Goal: Task Accomplishment & Management: Complete application form

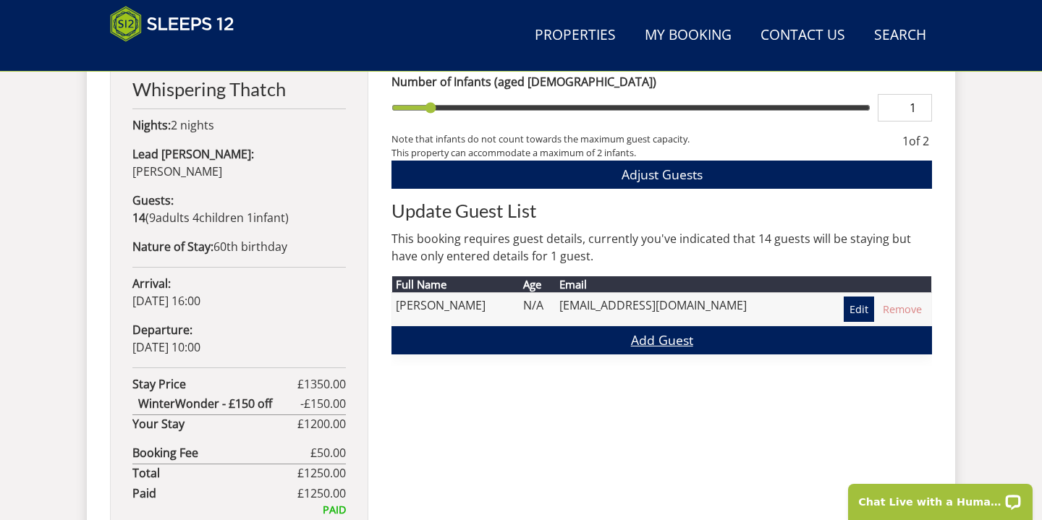
click at [618, 340] on link "Add Guest" at bounding box center [662, 340] width 541 height 28
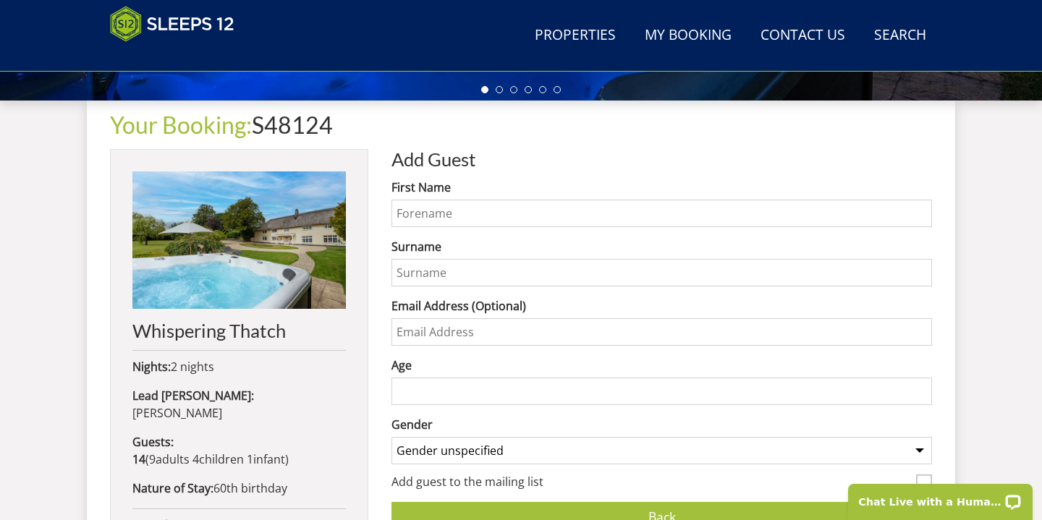
scroll to position [531, 0]
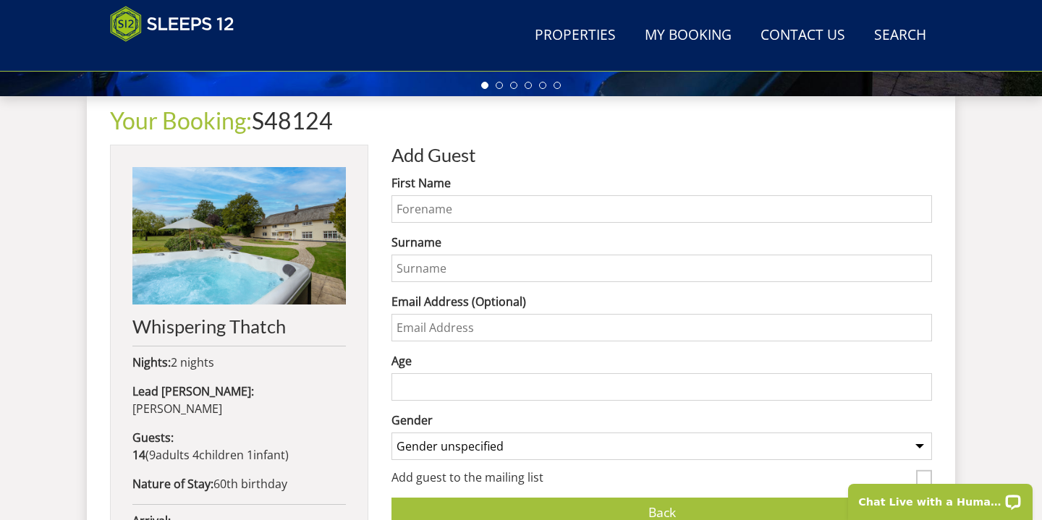
click at [434, 220] on input "First Name" at bounding box center [662, 209] width 541 height 28
type input "Gabriella"
type input "[PERSON_NAME]"
click at [413, 380] on input "Age" at bounding box center [662, 387] width 541 height 28
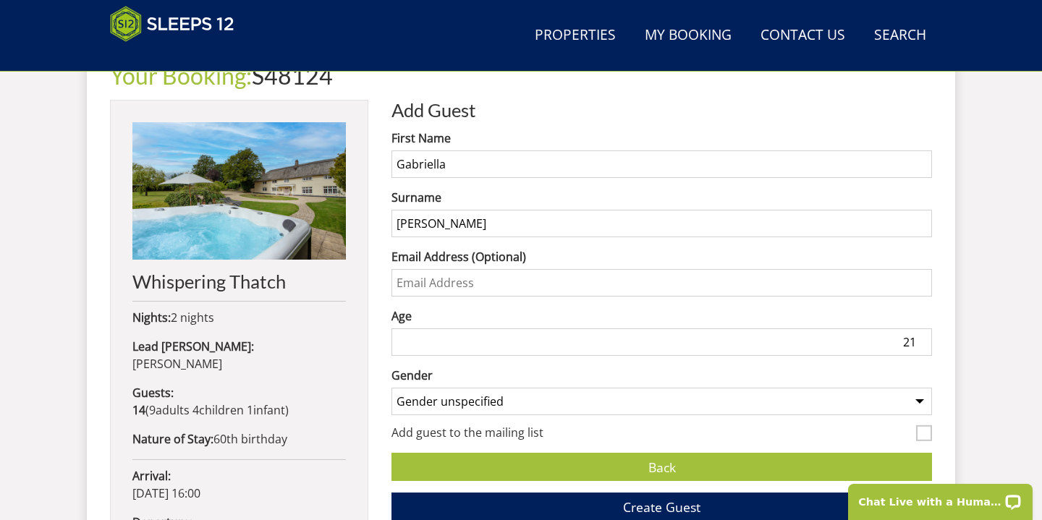
scroll to position [591, 0]
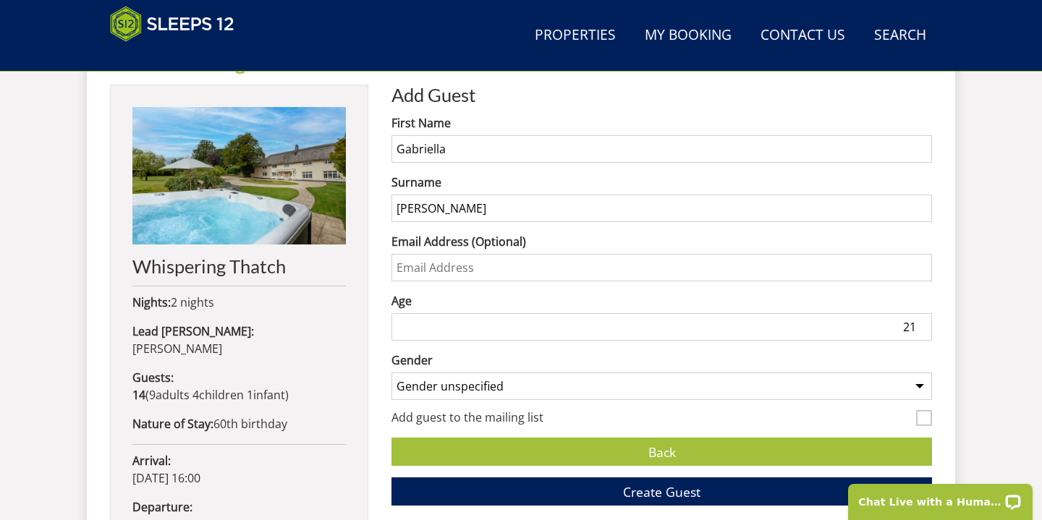
click at [419, 322] on input "21" at bounding box center [662, 327] width 541 height 28
type input "2"
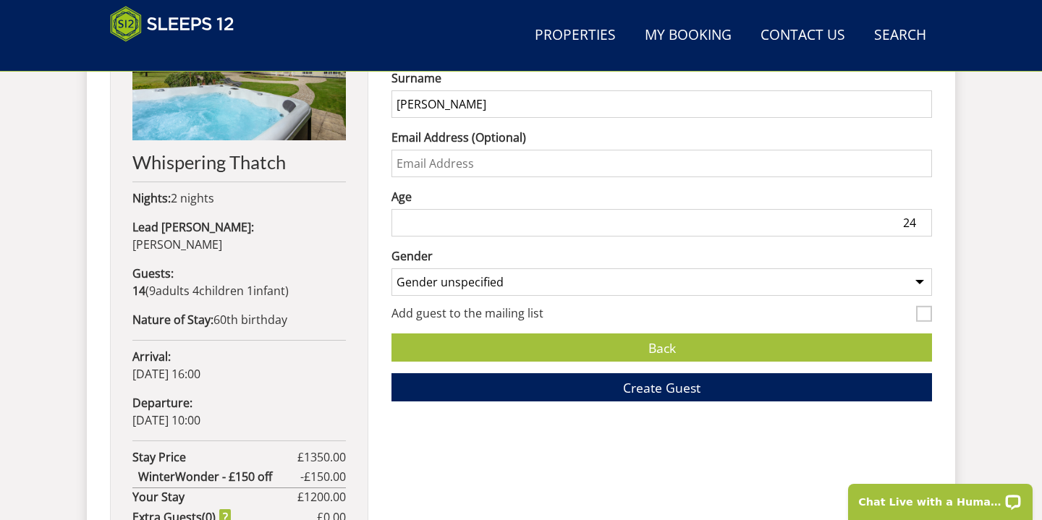
scroll to position [698, 0]
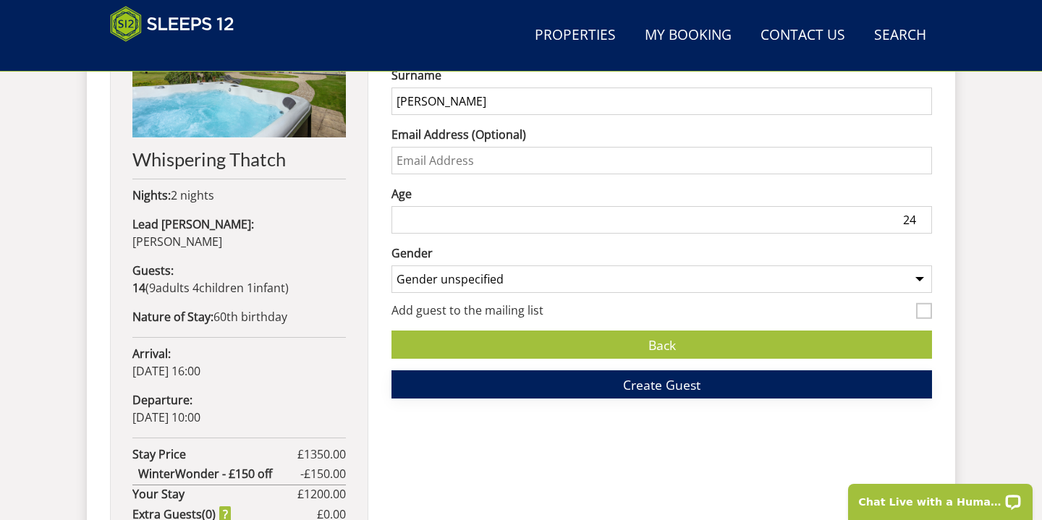
type input "24"
click at [545, 396] on button "Create Guest" at bounding box center [662, 385] width 541 height 28
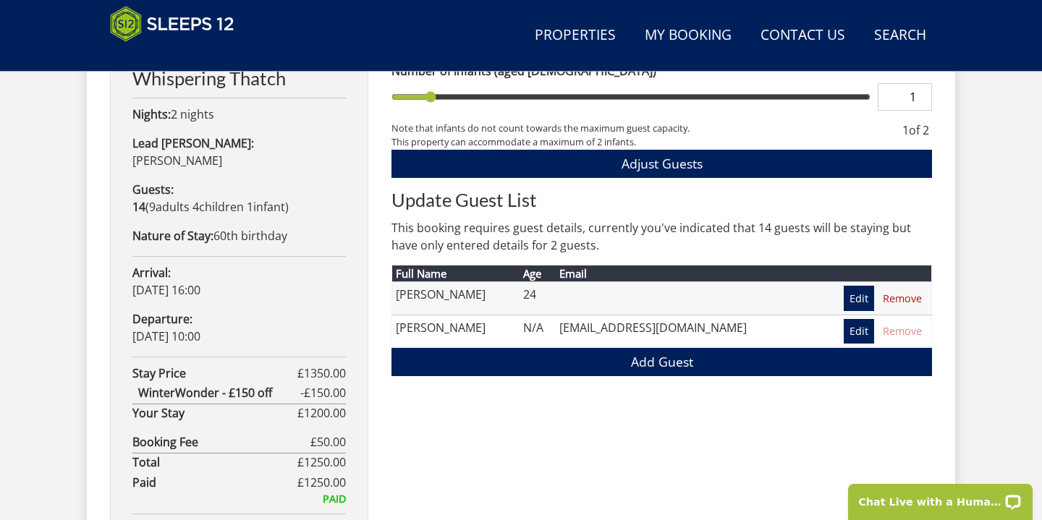
scroll to position [792, 0]
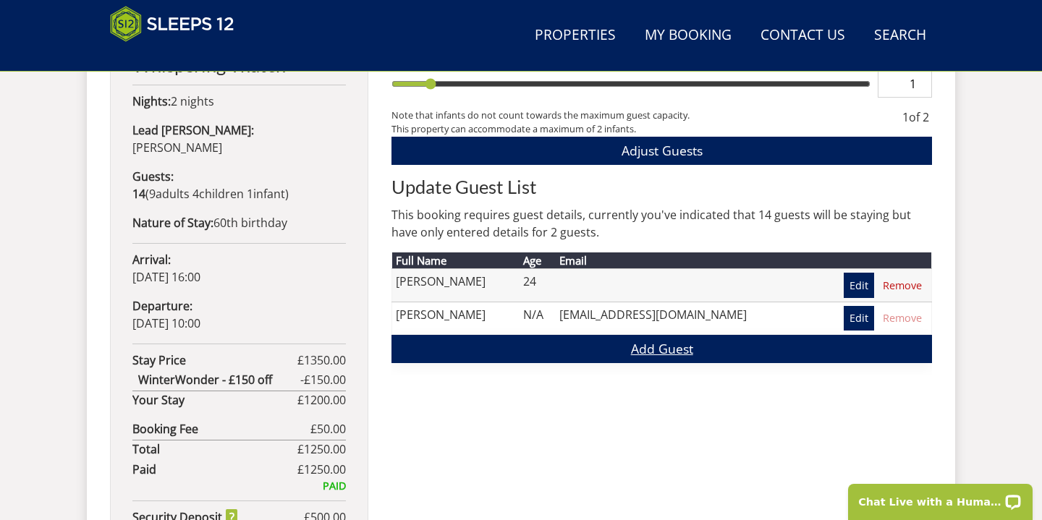
click at [575, 344] on link "Add Guest" at bounding box center [662, 349] width 541 height 28
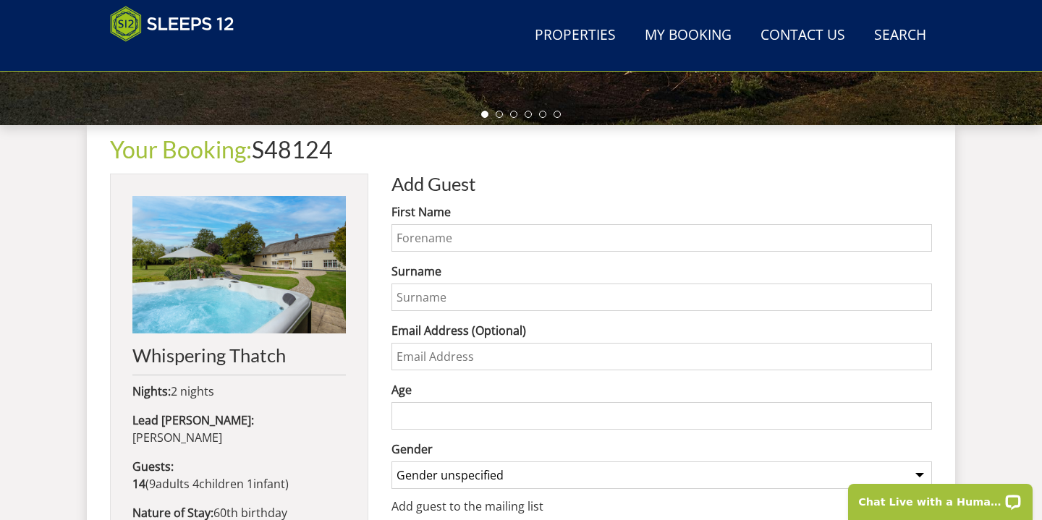
click at [449, 229] on input "First Name" at bounding box center [662, 238] width 541 height 28
type input "[PERSON_NAME]"
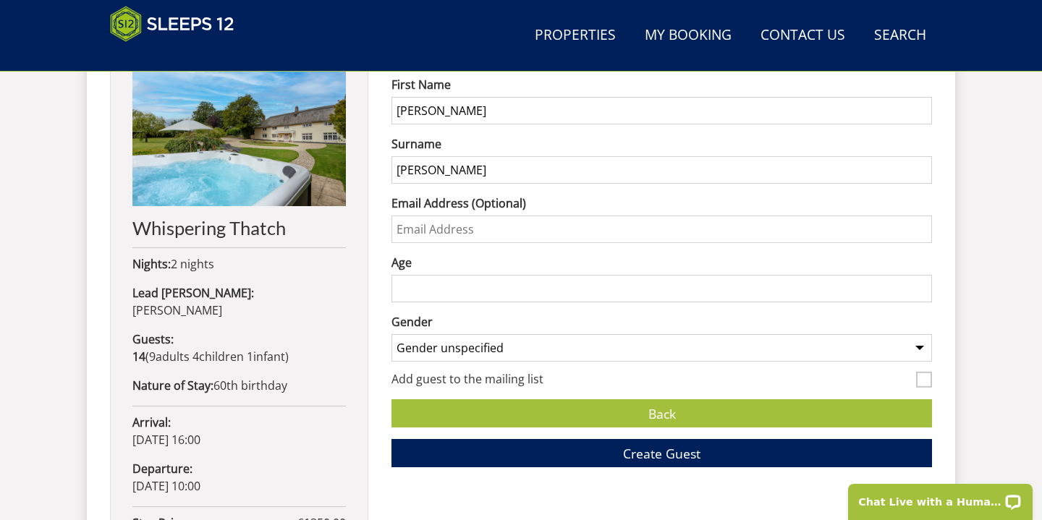
type input "[PERSON_NAME]"
click at [451, 282] on input "Age" at bounding box center [662, 289] width 541 height 28
type input "59"
click at [625, 457] on span "Create Guest" at bounding box center [661, 453] width 77 height 17
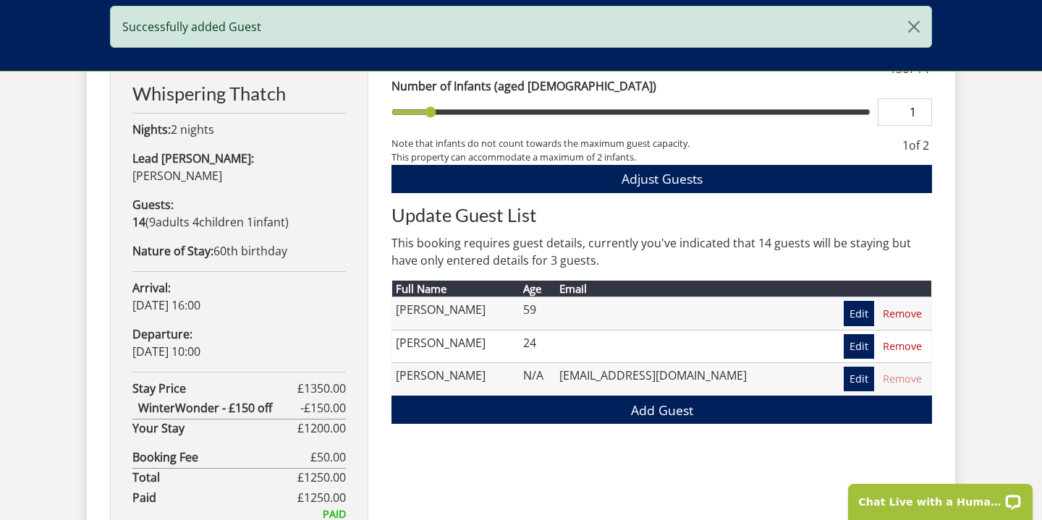
scroll to position [772, 0]
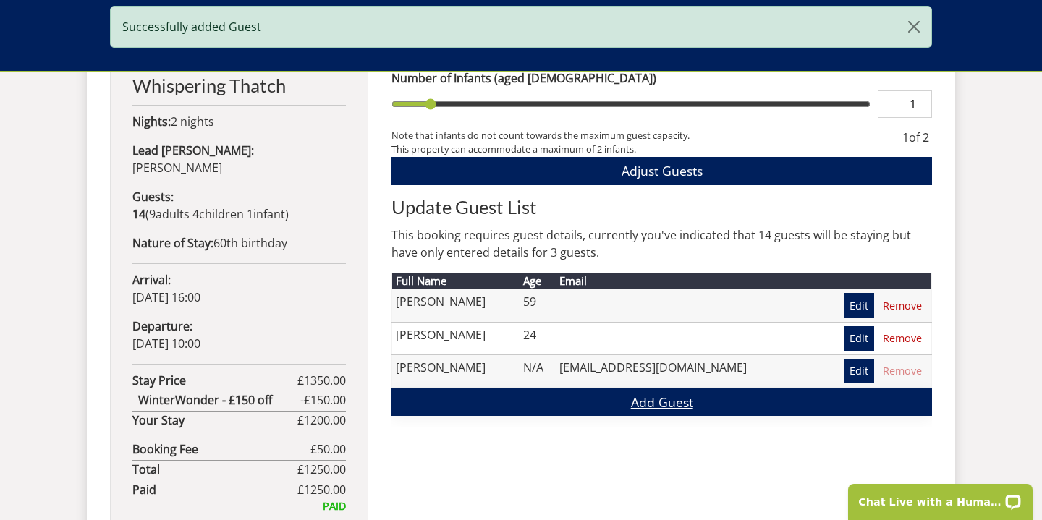
click at [530, 401] on link "Add Guest" at bounding box center [662, 402] width 541 height 28
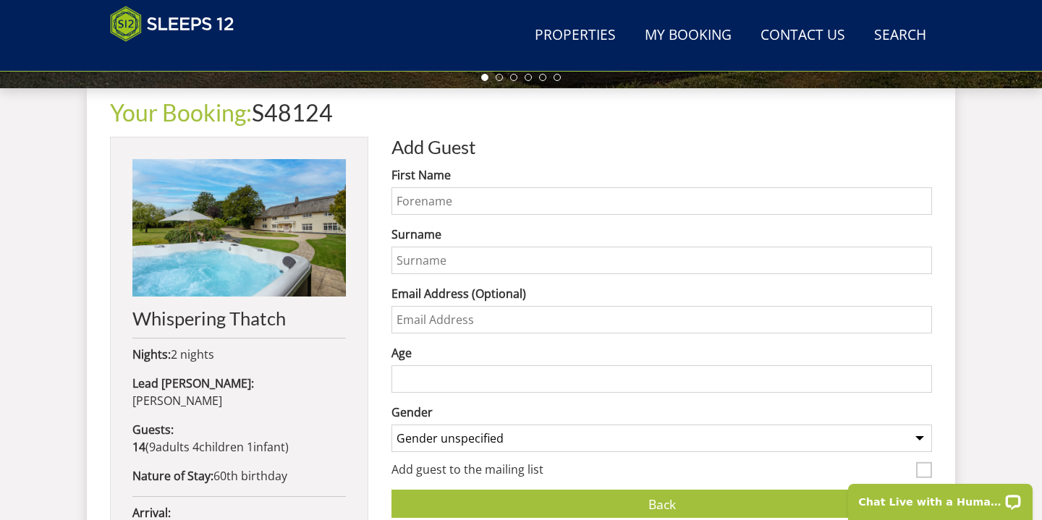
click at [414, 207] on input "First Name" at bounding box center [662, 201] width 541 height 28
type input "[PERSON_NAME]"
click at [428, 259] on input "Surname" at bounding box center [662, 261] width 541 height 28
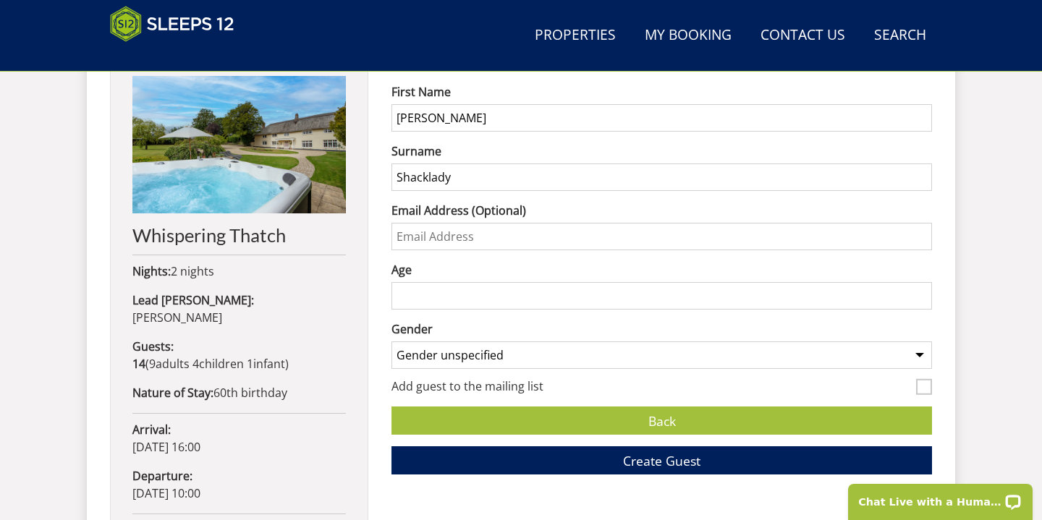
type input "Shacklady"
click at [417, 300] on input "Age" at bounding box center [662, 296] width 541 height 28
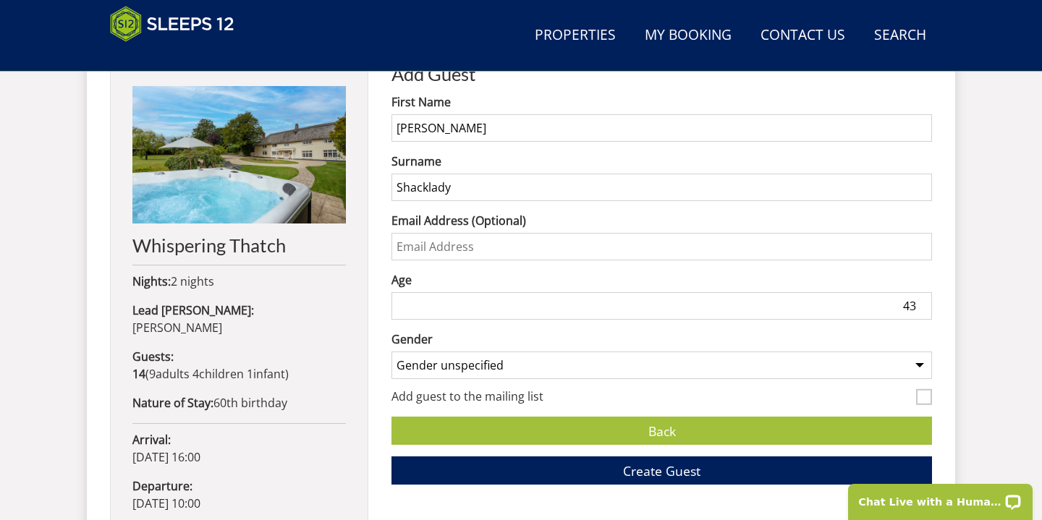
scroll to position [672, 0]
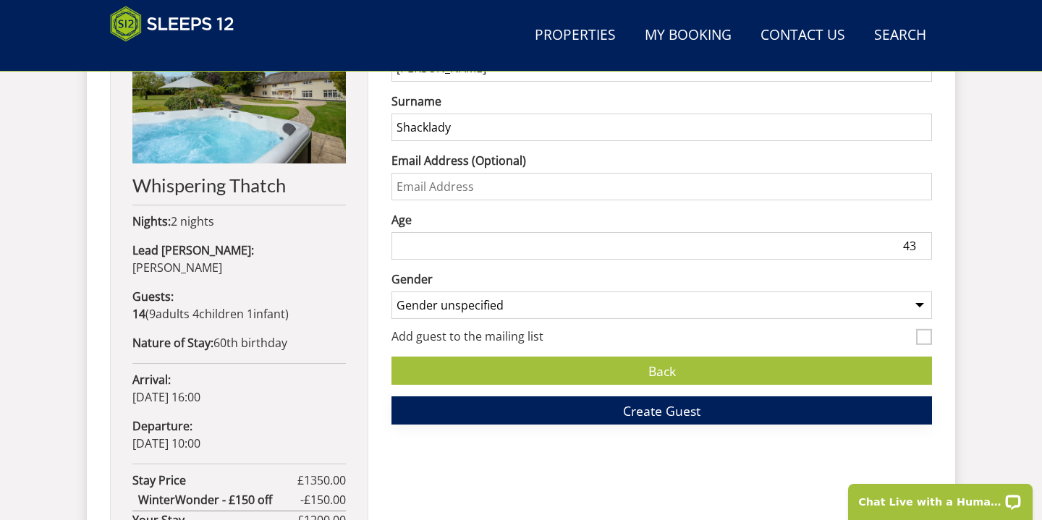
type input "43"
click at [638, 411] on span "Create Guest" at bounding box center [661, 410] width 77 height 17
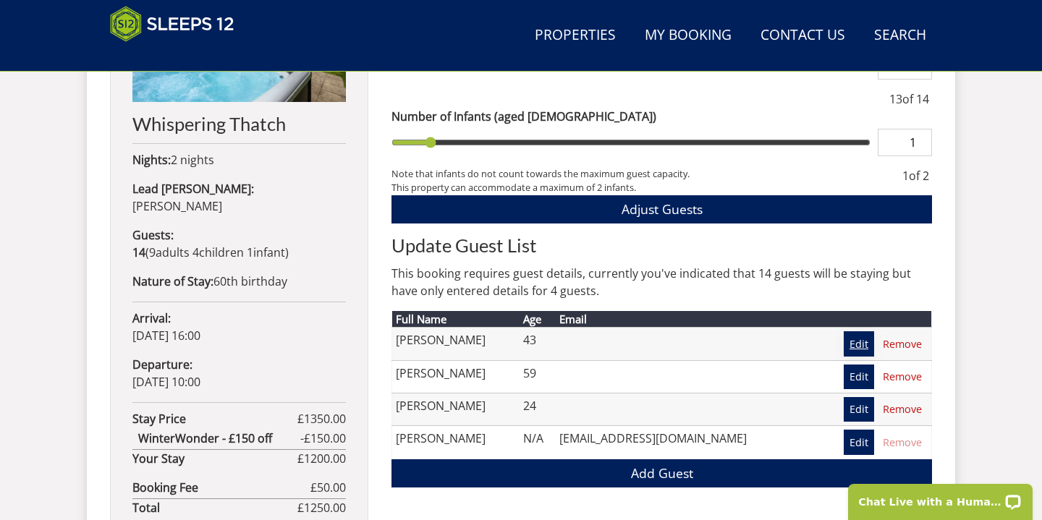
click at [853, 339] on link "Edit" at bounding box center [859, 343] width 30 height 25
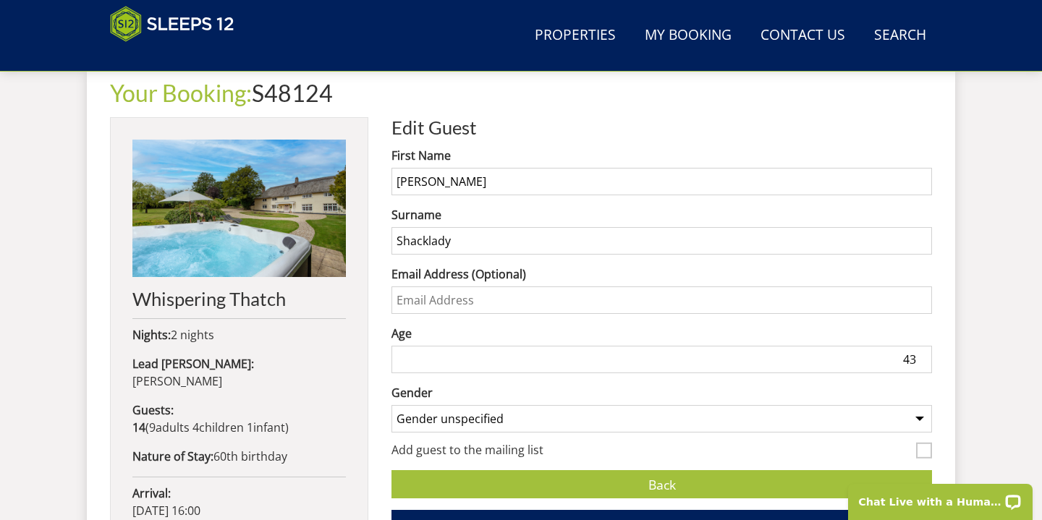
scroll to position [560, 0]
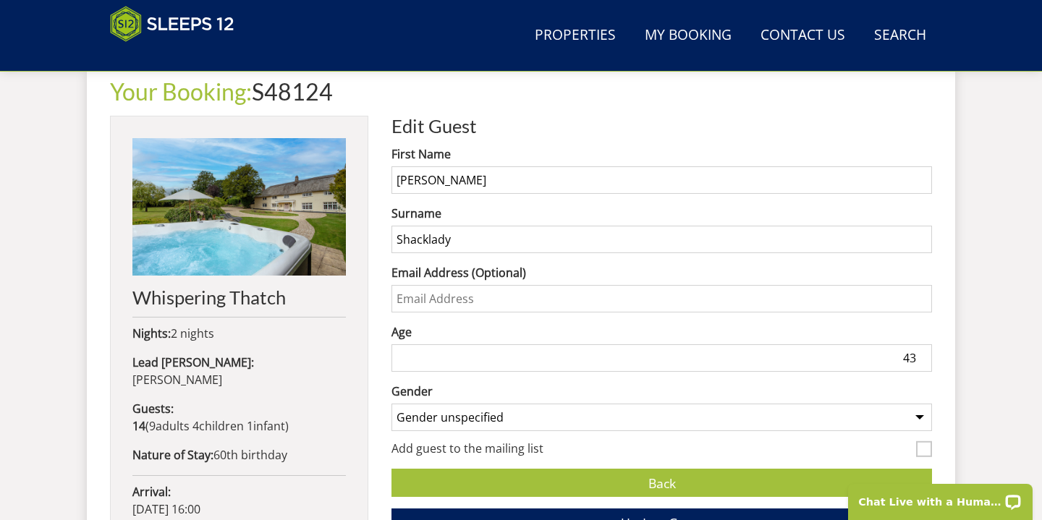
click at [443, 244] on input "Shacklady" at bounding box center [662, 240] width 541 height 28
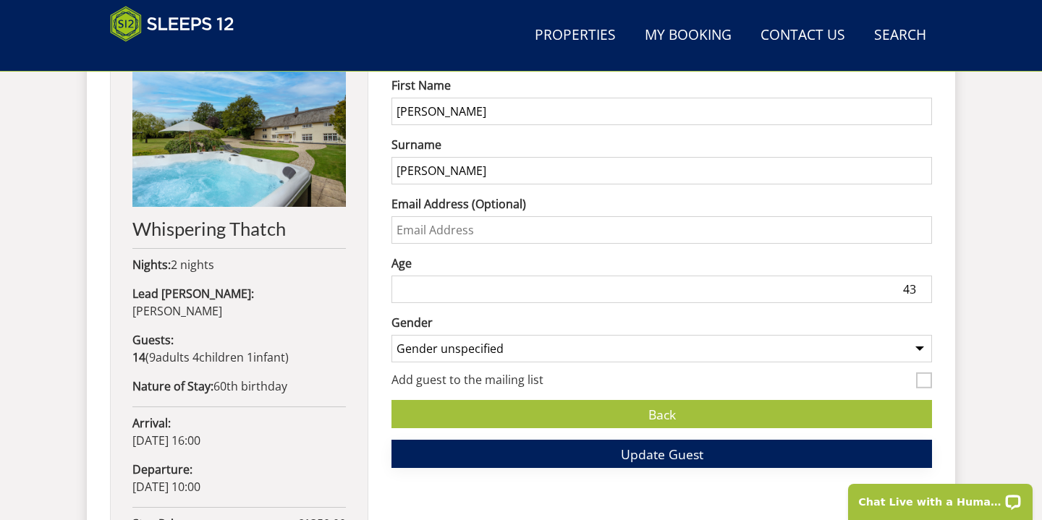
type input "[PERSON_NAME]"
click at [592, 457] on button "Update Guest" at bounding box center [662, 454] width 541 height 28
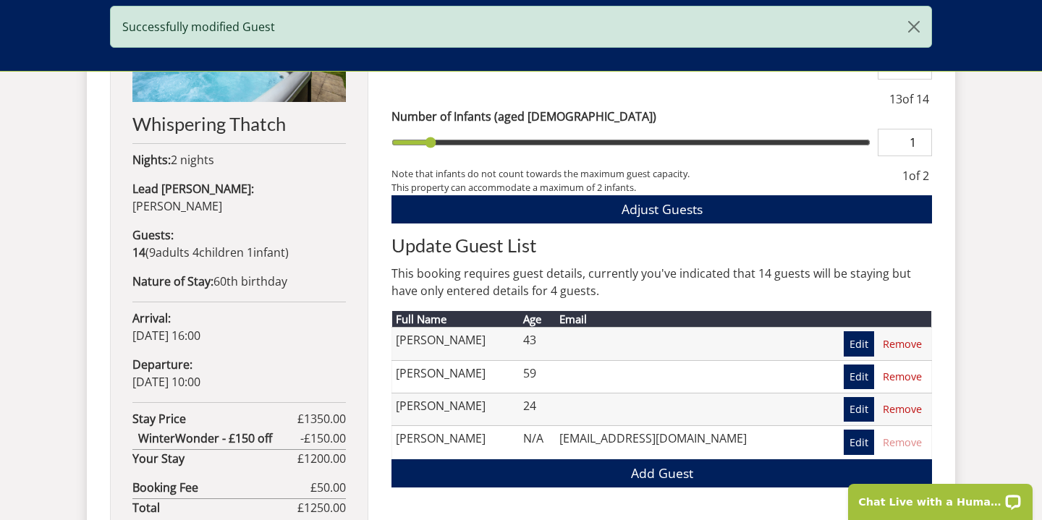
scroll to position [766, 0]
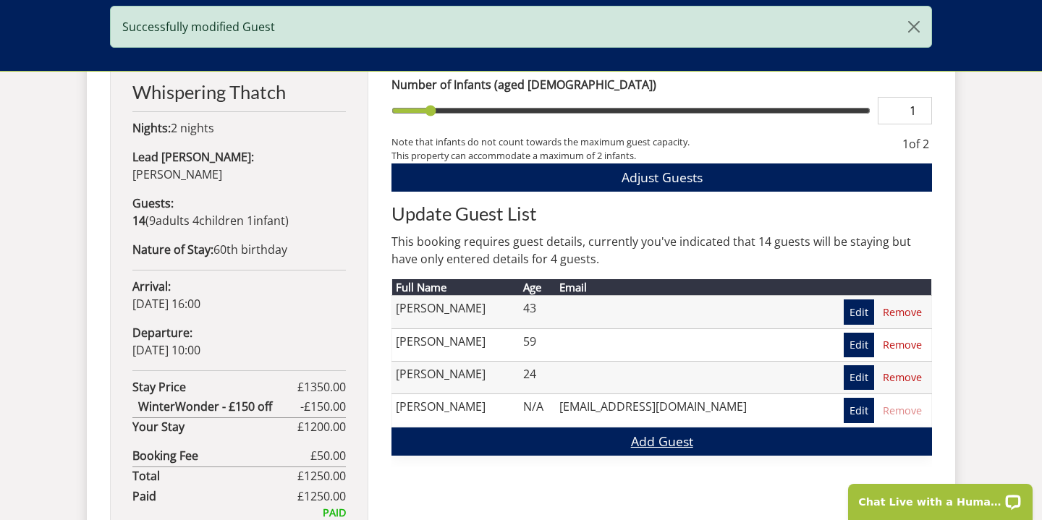
click at [616, 446] on link "Add Guest" at bounding box center [662, 442] width 541 height 28
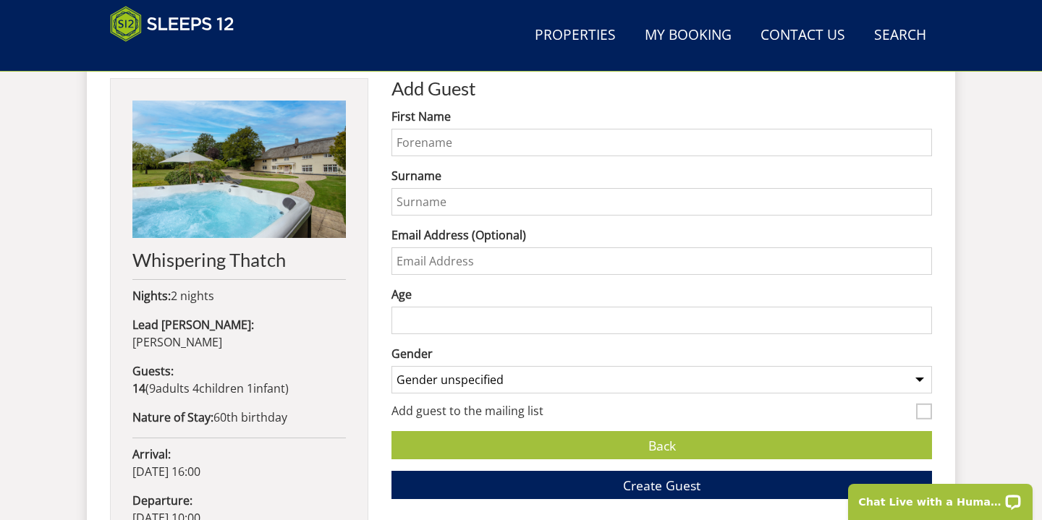
click at [436, 145] on input "First Name" at bounding box center [662, 143] width 541 height 28
type input "[PERSON_NAME]"
click at [415, 192] on input "Surname" at bounding box center [662, 202] width 541 height 28
type input "[PERSON_NAME]"
click at [411, 323] on input "Age" at bounding box center [662, 321] width 541 height 28
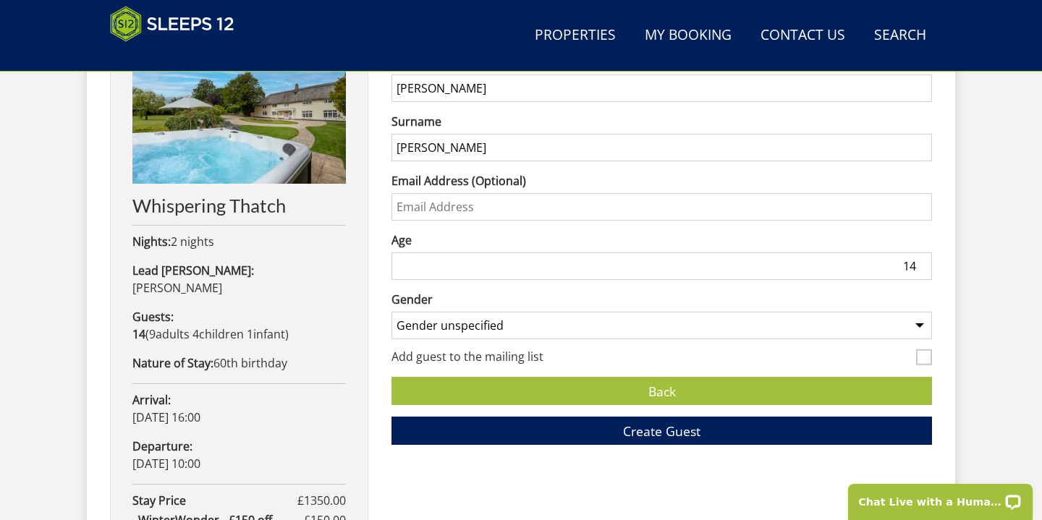
scroll to position [656, 0]
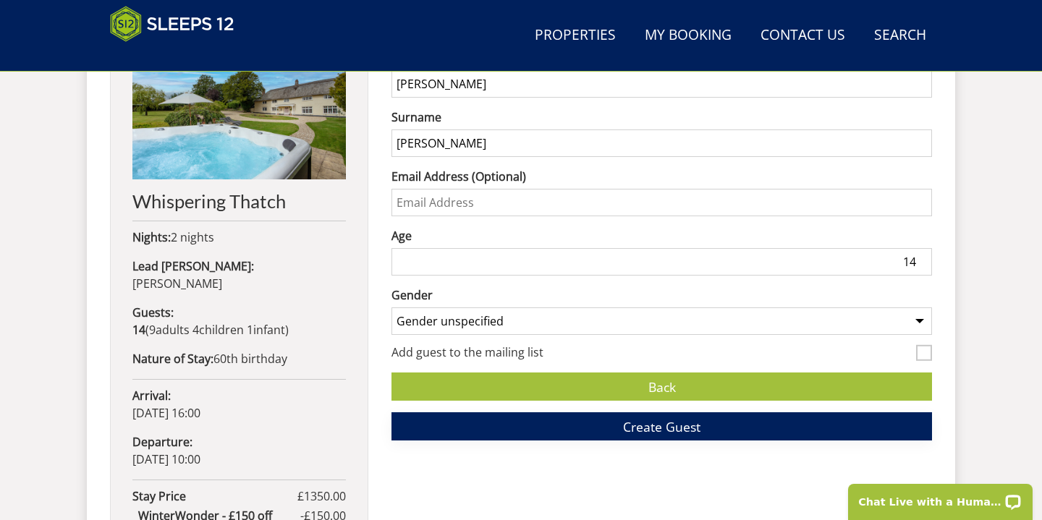
type input "14"
click at [588, 432] on button "Create Guest" at bounding box center [662, 427] width 541 height 28
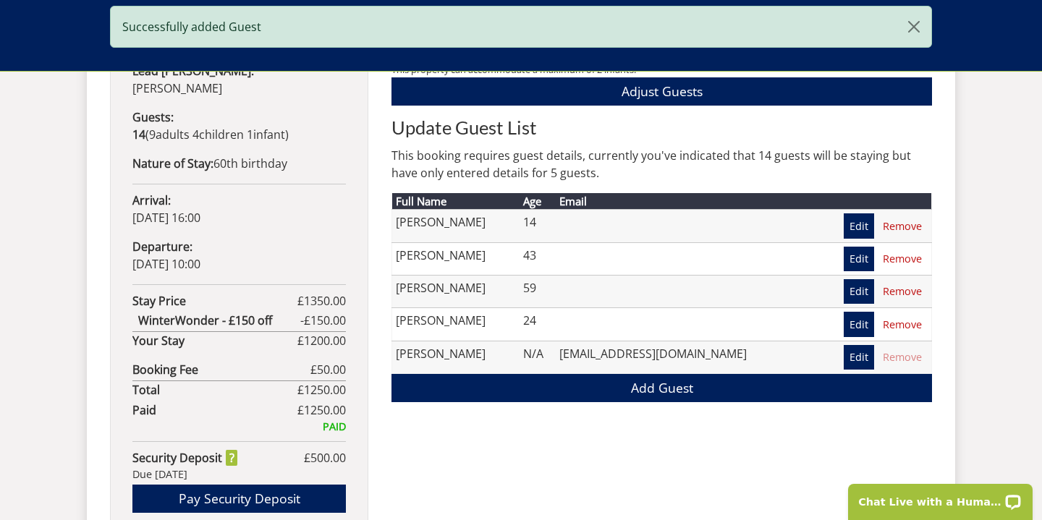
scroll to position [864, 0]
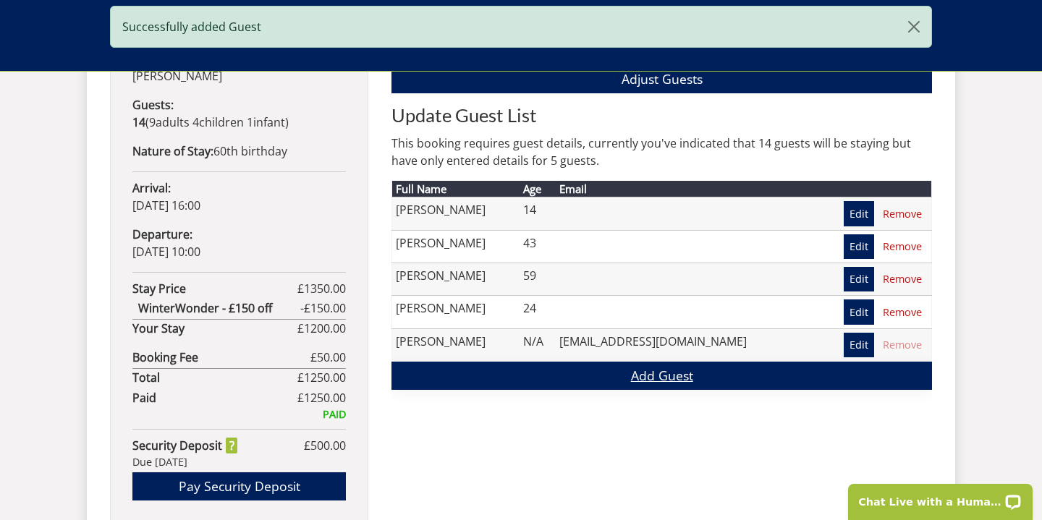
click at [637, 372] on link "Add Guest" at bounding box center [662, 376] width 541 height 28
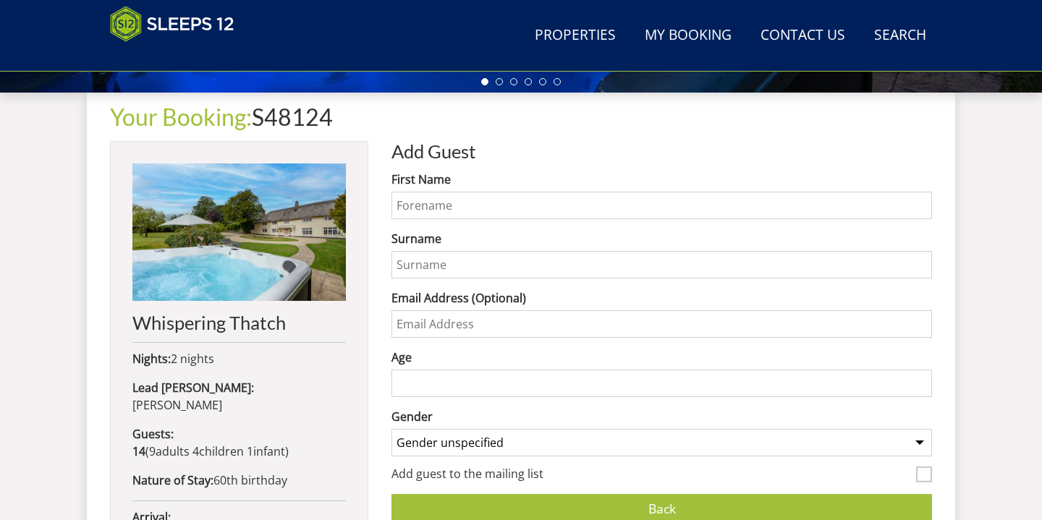
scroll to position [538, 0]
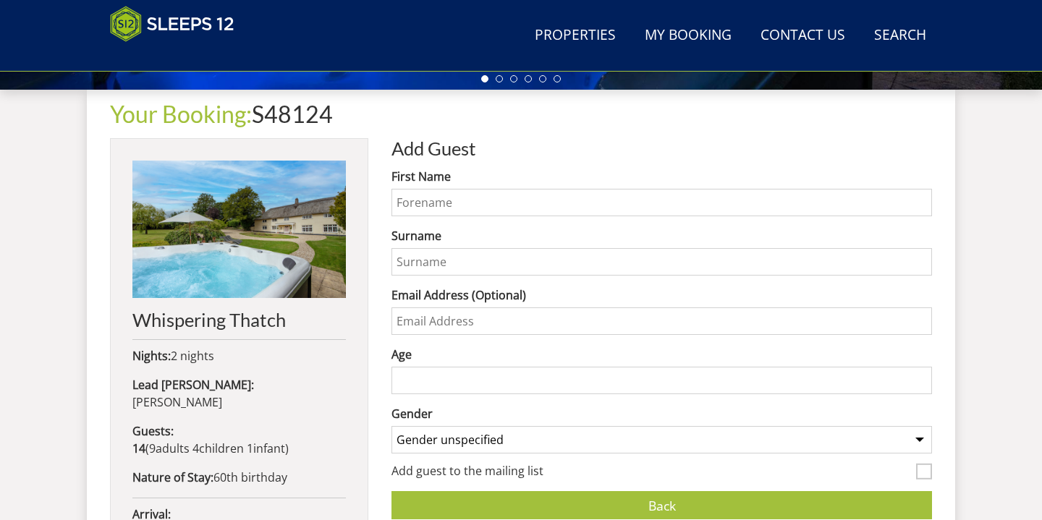
click at [448, 203] on input "First Name" at bounding box center [662, 203] width 541 height 28
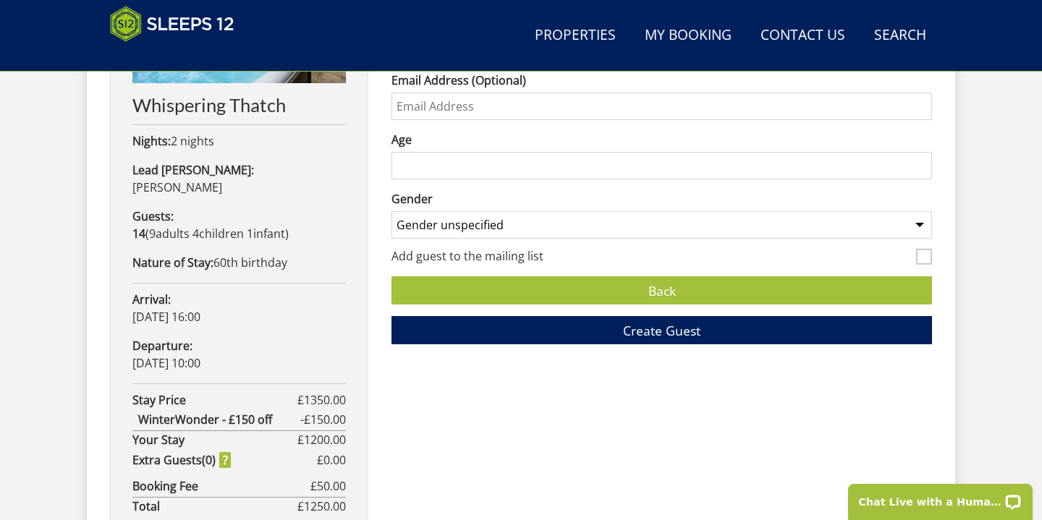
scroll to position [751, 0]
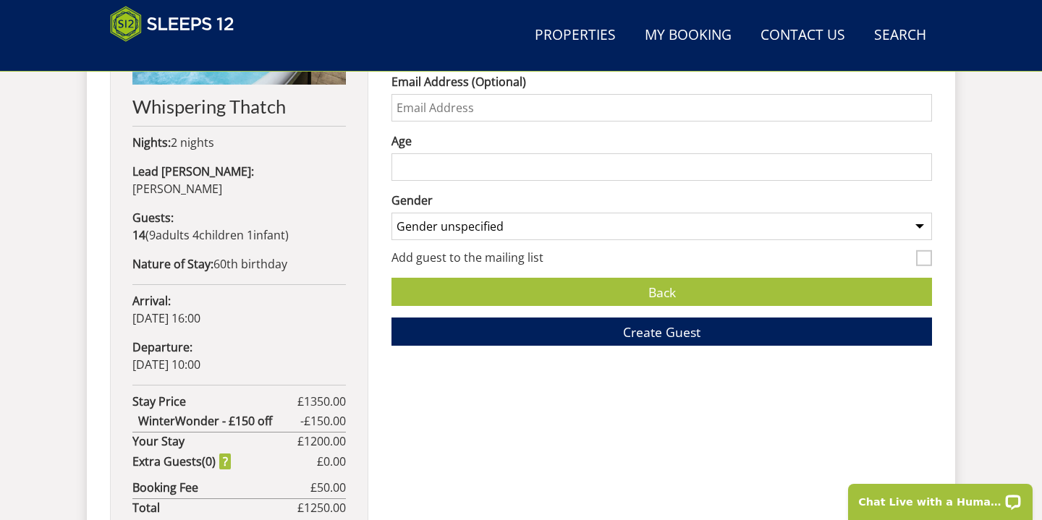
type input "[PERSON_NAME]"
click at [460, 169] on input "Age" at bounding box center [662, 167] width 541 height 28
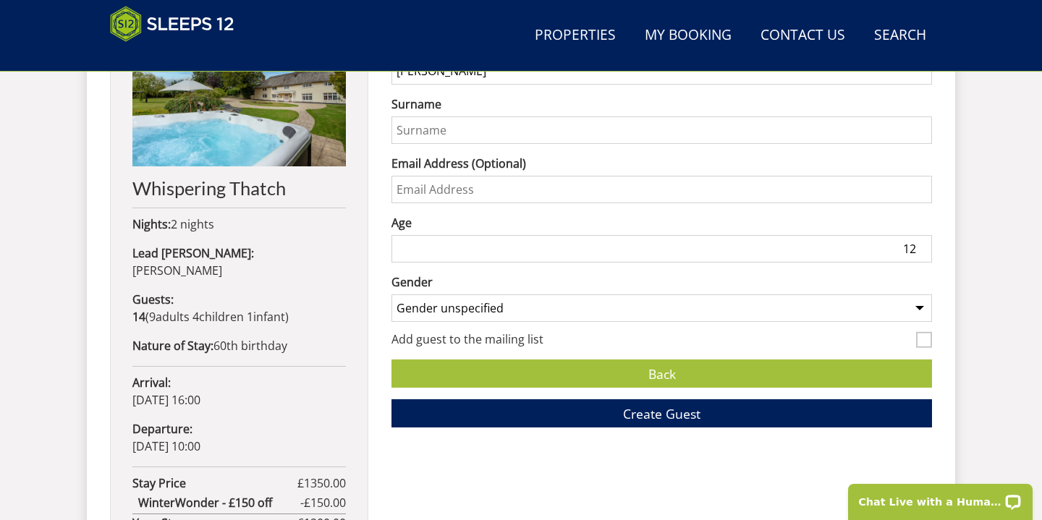
scroll to position [669, 0]
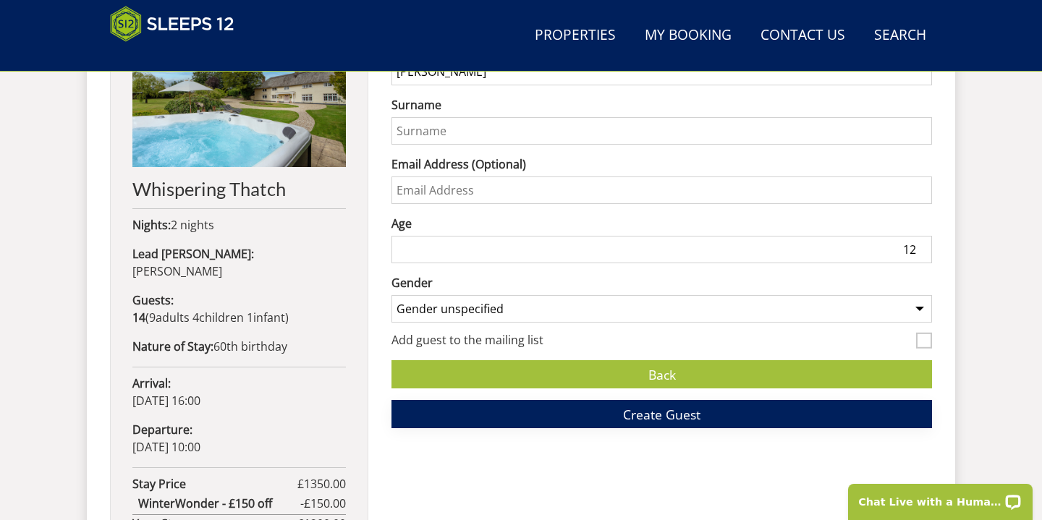
click at [603, 423] on button "Create Guest" at bounding box center [662, 414] width 541 height 28
click at [842, 250] on input "12" at bounding box center [662, 250] width 541 height 28
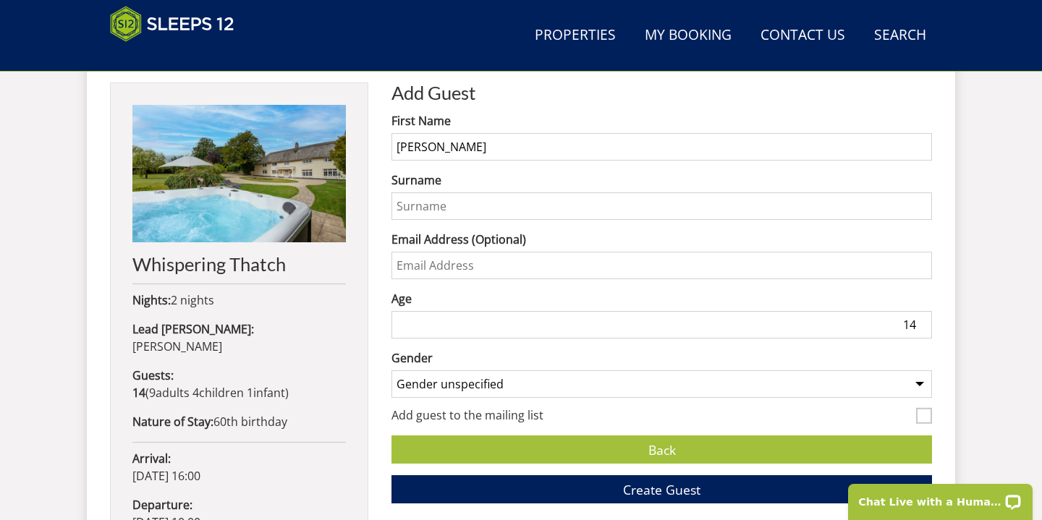
scroll to position [588, 0]
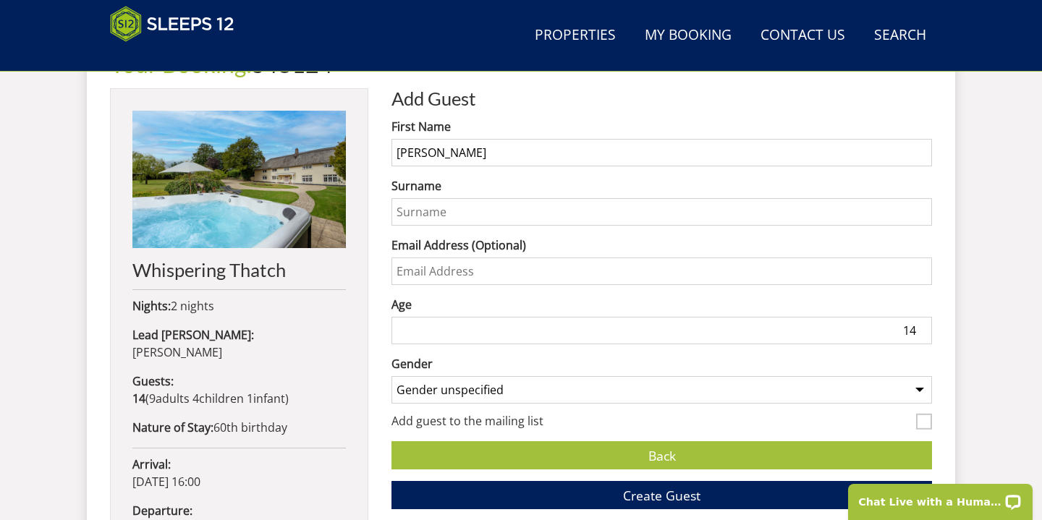
type input "14"
click at [454, 156] on input "[PERSON_NAME]" at bounding box center [662, 153] width 541 height 28
type input "[PERSON_NAME]"
click at [438, 224] on input "Surname" at bounding box center [662, 212] width 541 height 28
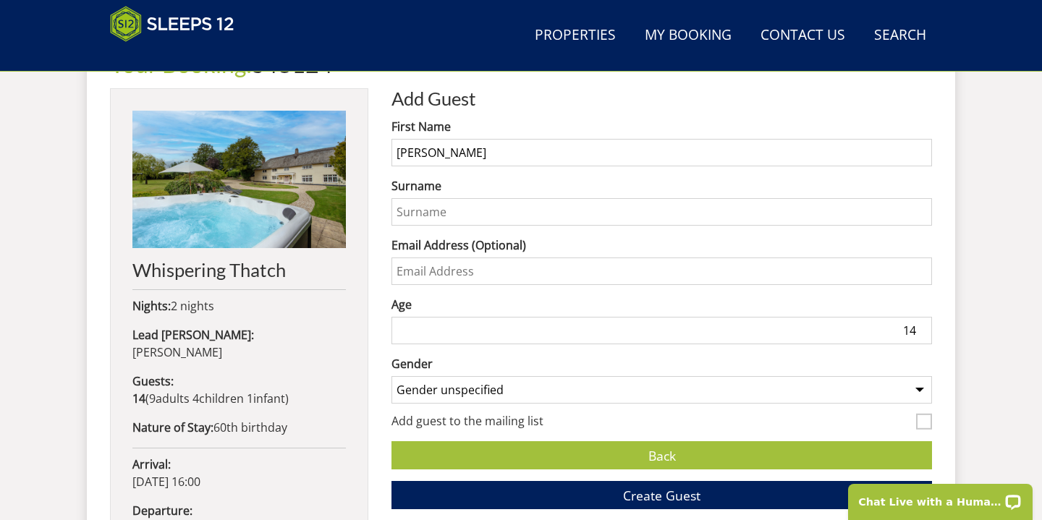
paste input "[PERSON_NAME]"
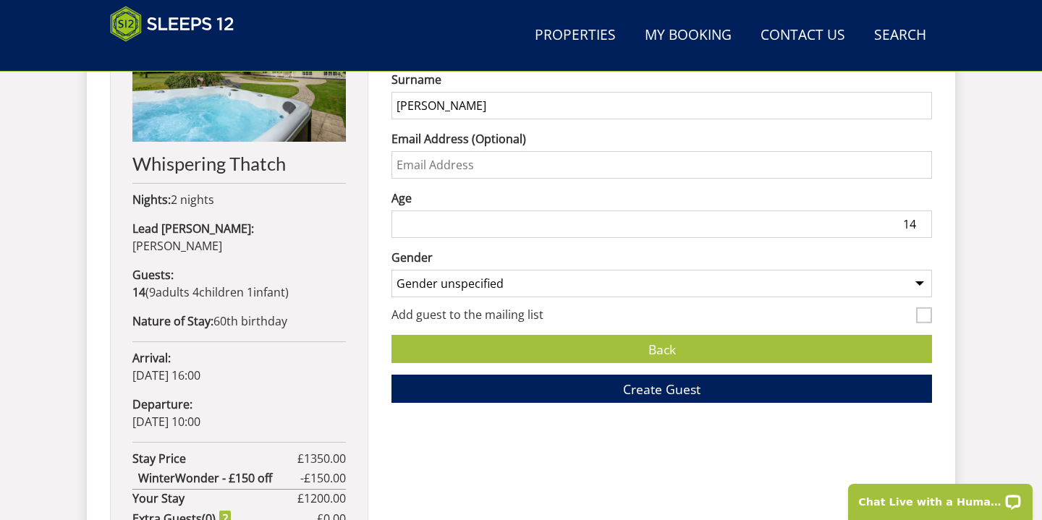
scroll to position [720, 0]
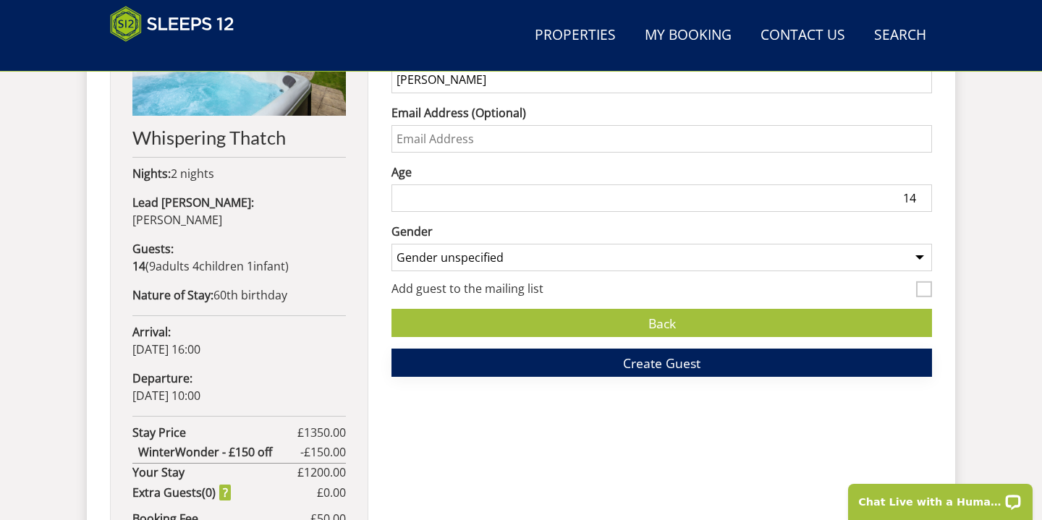
type input "[PERSON_NAME]"
click at [661, 365] on span "Create Guest" at bounding box center [661, 363] width 77 height 17
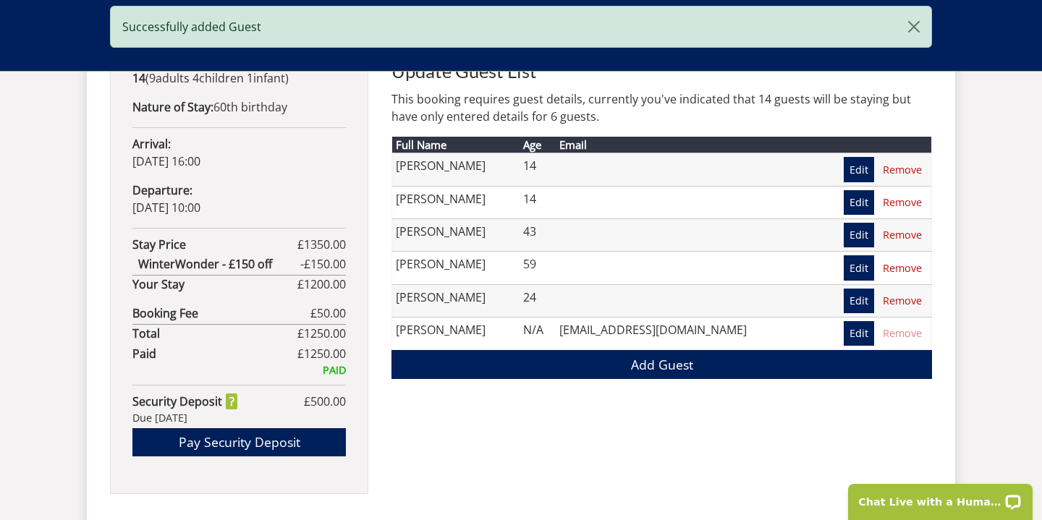
scroll to position [957, 0]
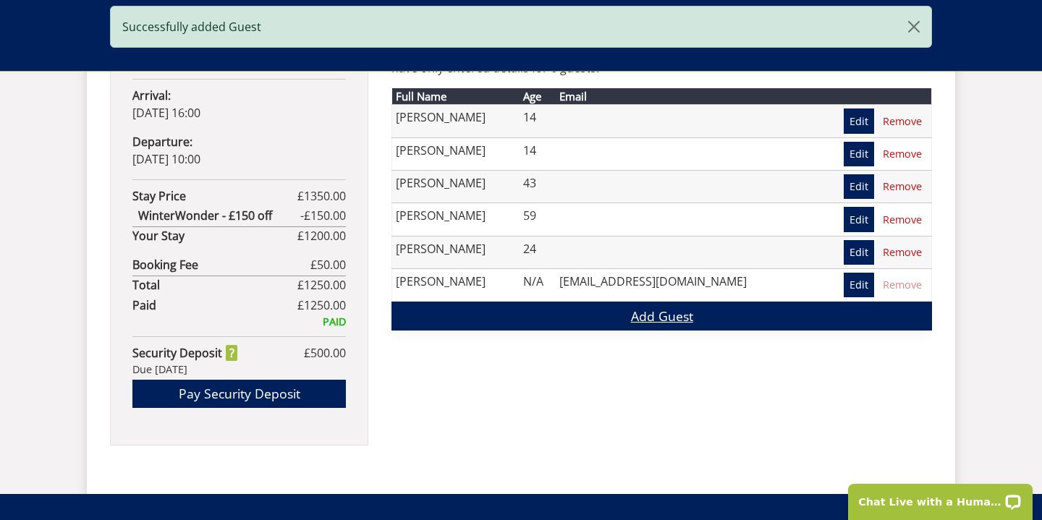
click at [593, 318] on link "Add Guest" at bounding box center [662, 316] width 541 height 28
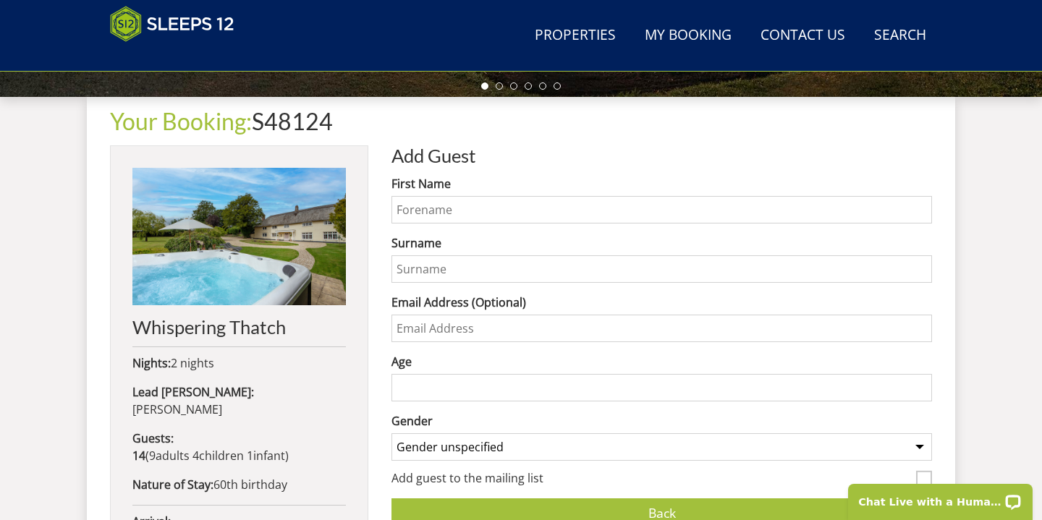
click at [462, 204] on input "First Name" at bounding box center [662, 210] width 541 height 28
type input "[PERSON_NAME]"
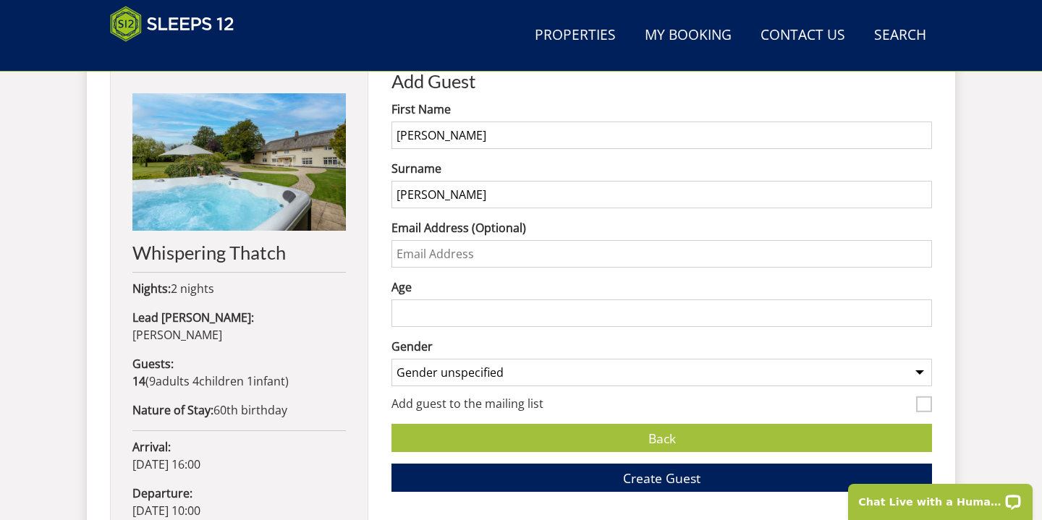
type input "[PERSON_NAME]"
click at [578, 321] on input "Age" at bounding box center [662, 314] width 541 height 28
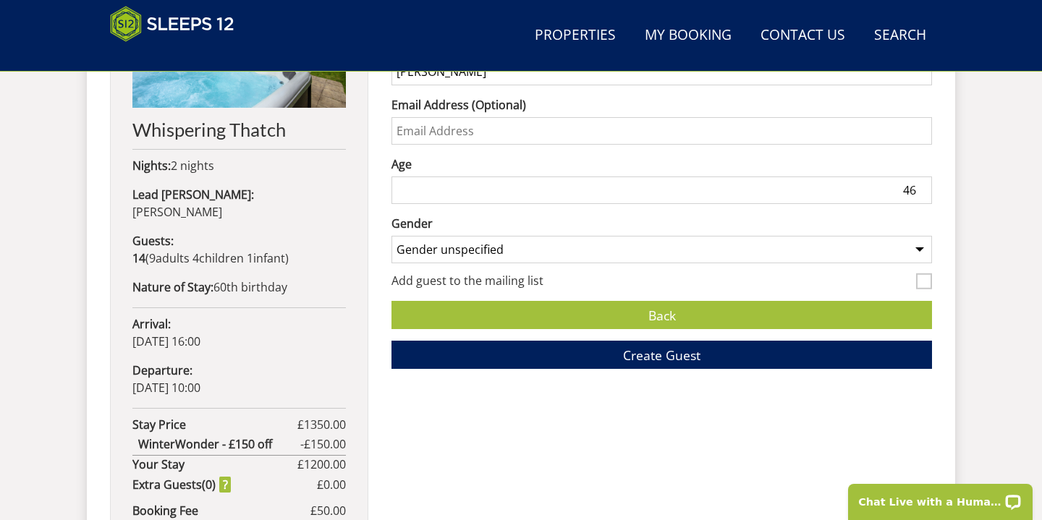
scroll to position [729, 0]
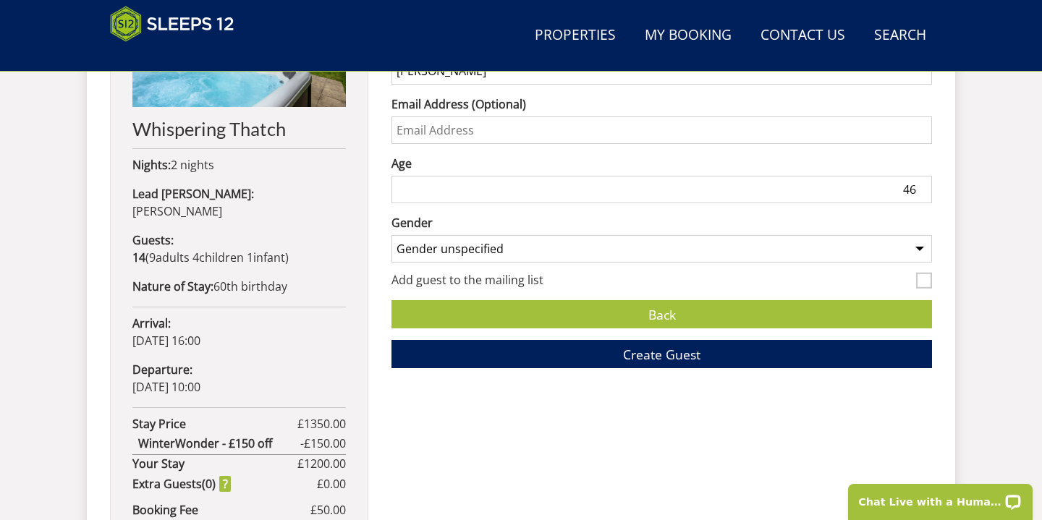
type input "4"
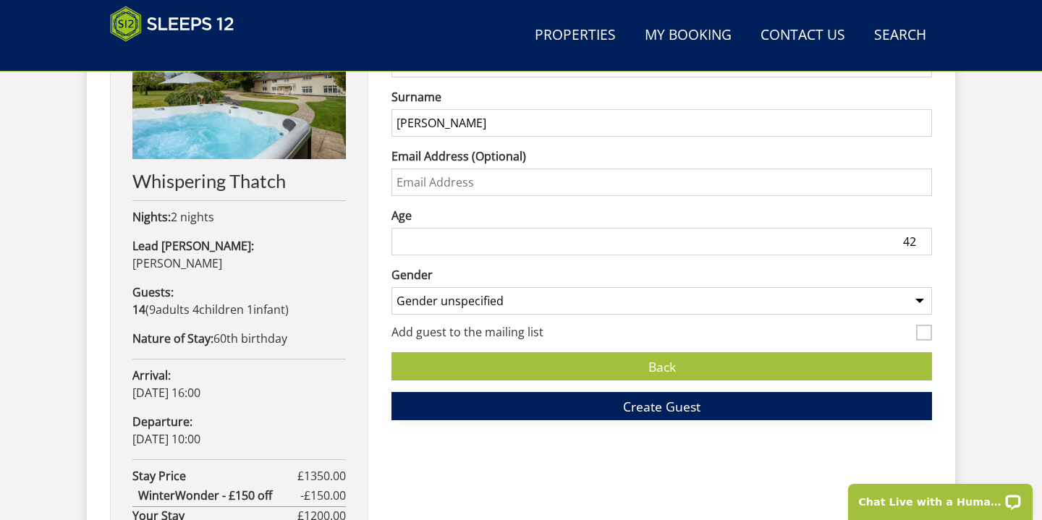
scroll to position [668, 0]
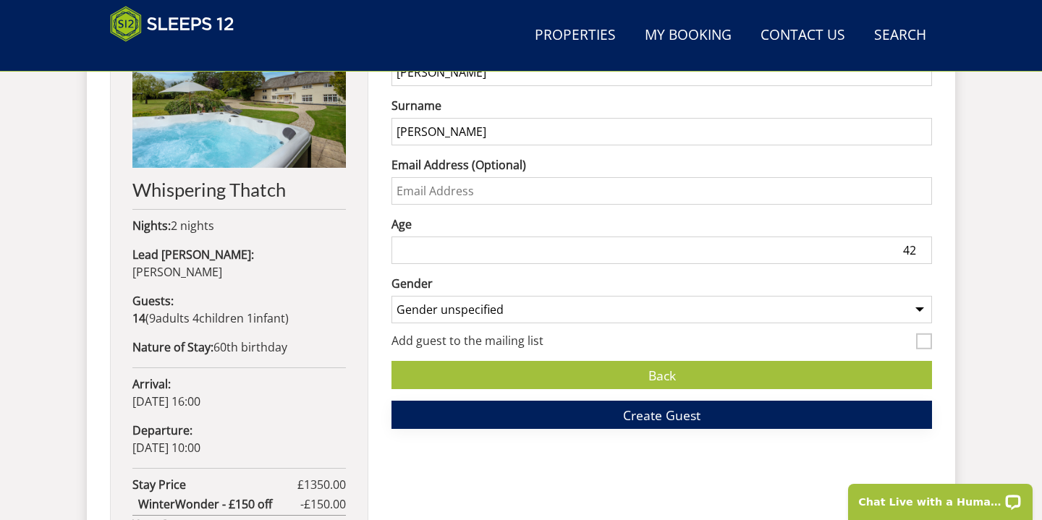
type input "42"
click at [592, 424] on button "Create Guest" at bounding box center [662, 415] width 541 height 28
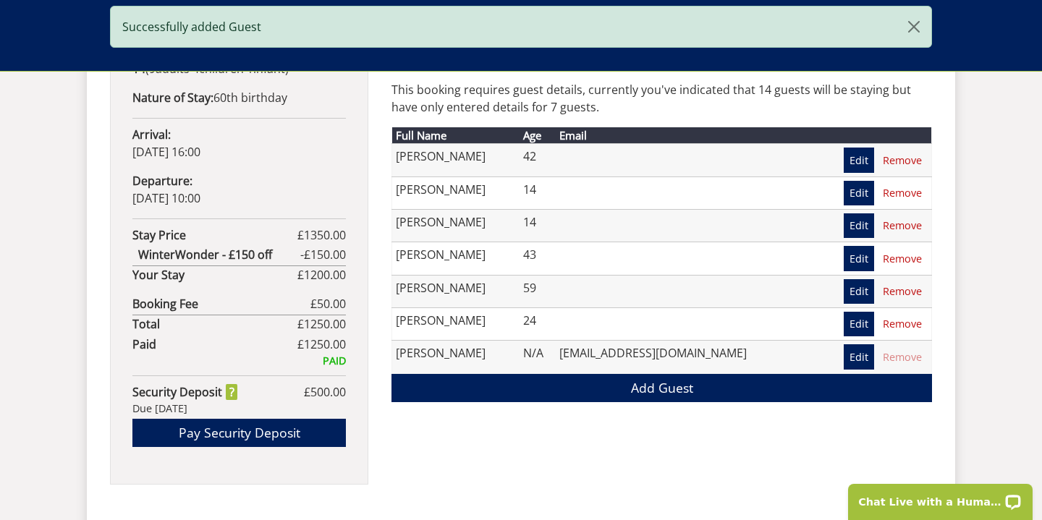
scroll to position [922, 0]
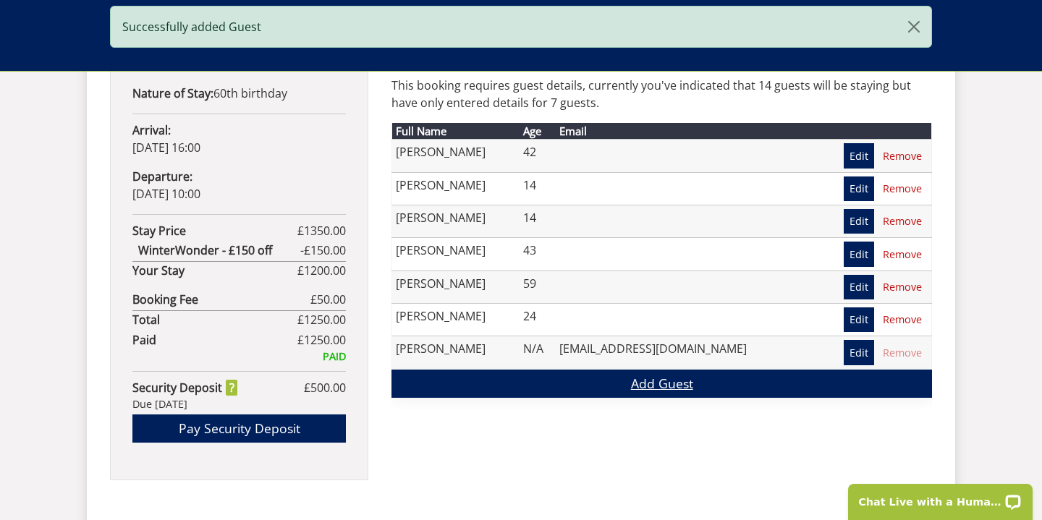
click at [599, 381] on link "Add Guest" at bounding box center [662, 384] width 541 height 28
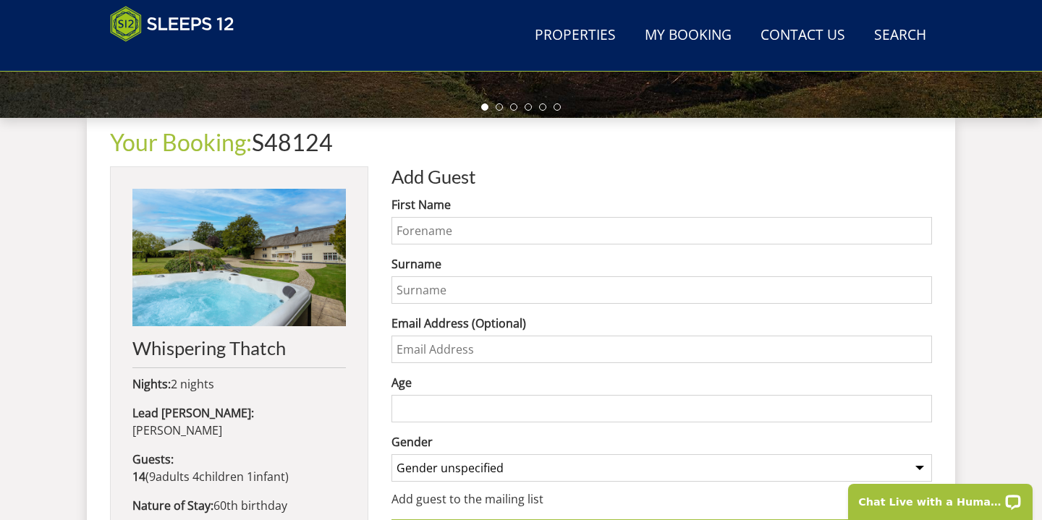
scroll to position [530, 0]
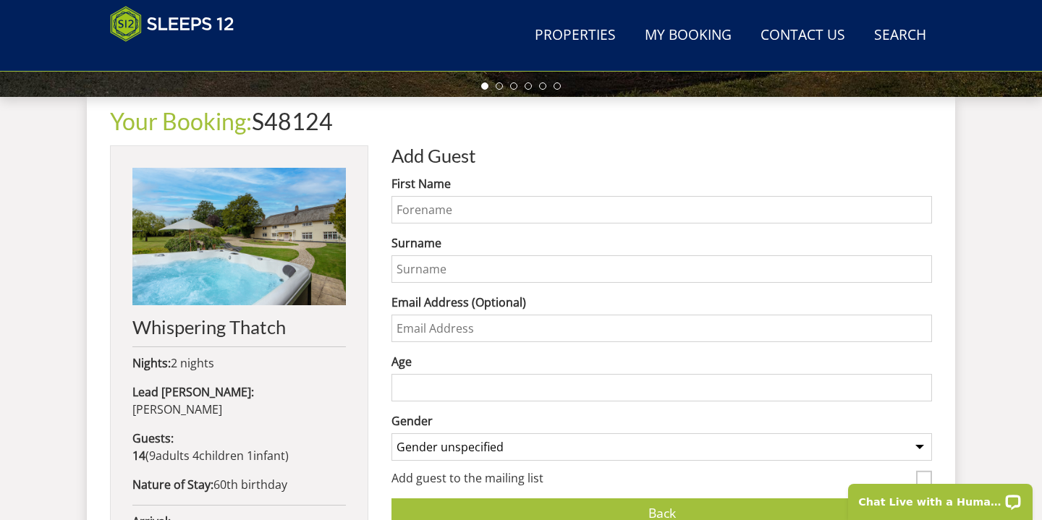
click at [423, 213] on input "First Name" at bounding box center [662, 210] width 541 height 28
type input "[PERSON_NAME]"
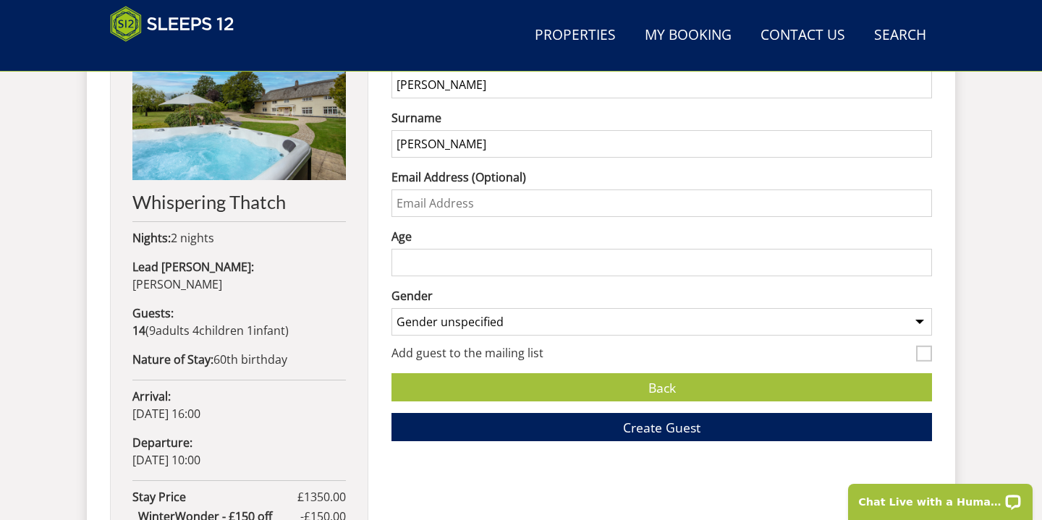
scroll to position [656, 0]
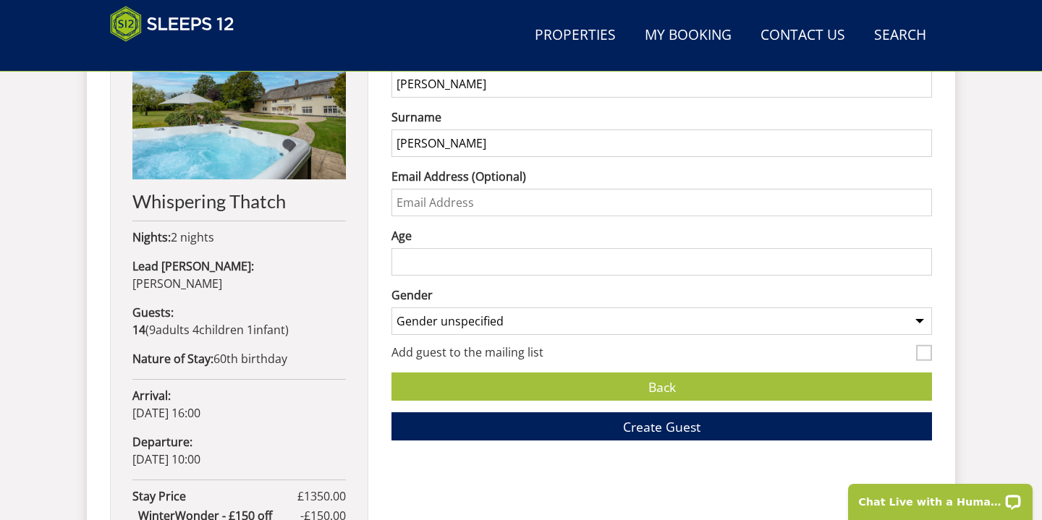
type input "[PERSON_NAME]"
click at [436, 266] on input "Age" at bounding box center [662, 262] width 541 height 28
type input "45"
click at [575, 426] on button "Create Guest" at bounding box center [662, 427] width 541 height 28
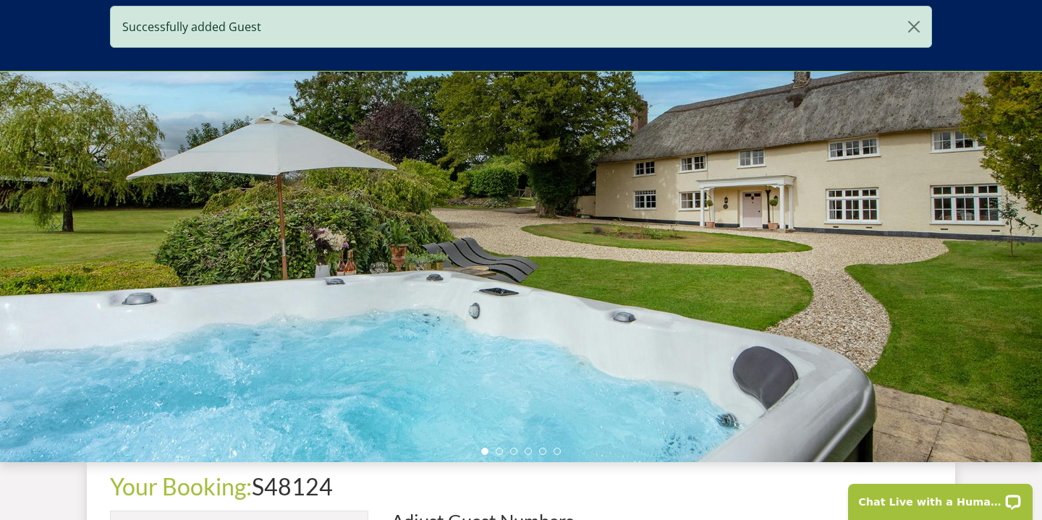
scroll to position [162, 0]
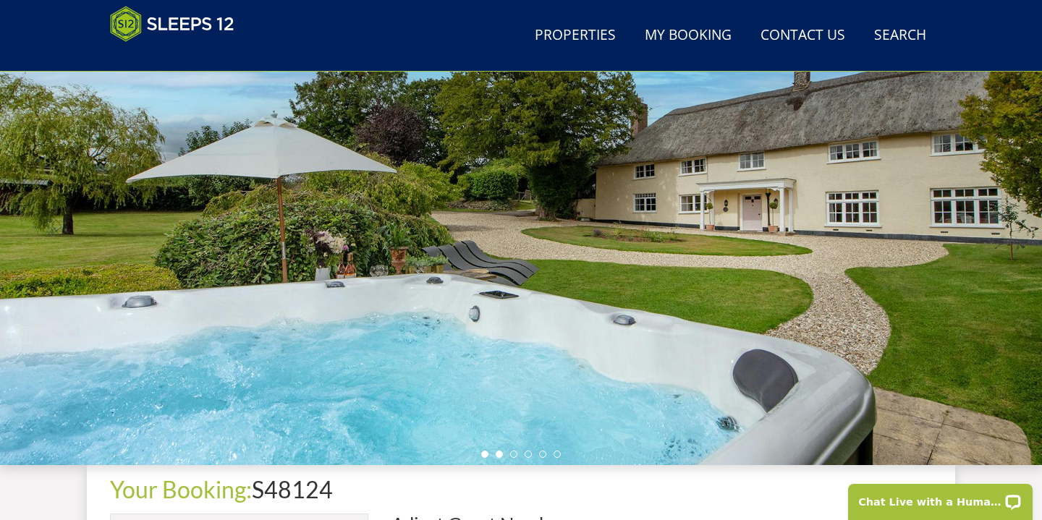
click at [499, 455] on li at bounding box center [499, 454] width 7 height 7
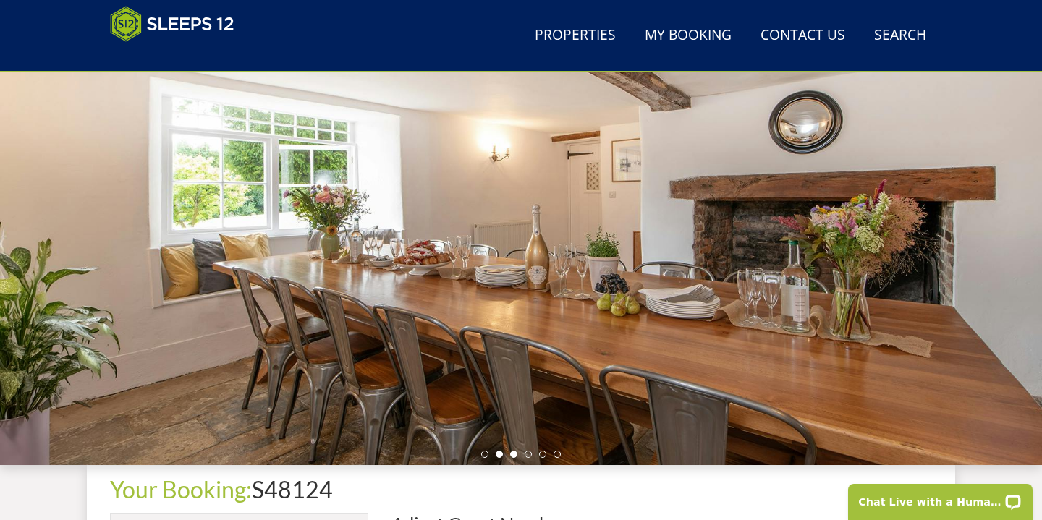
click at [514, 455] on li at bounding box center [513, 454] width 7 height 7
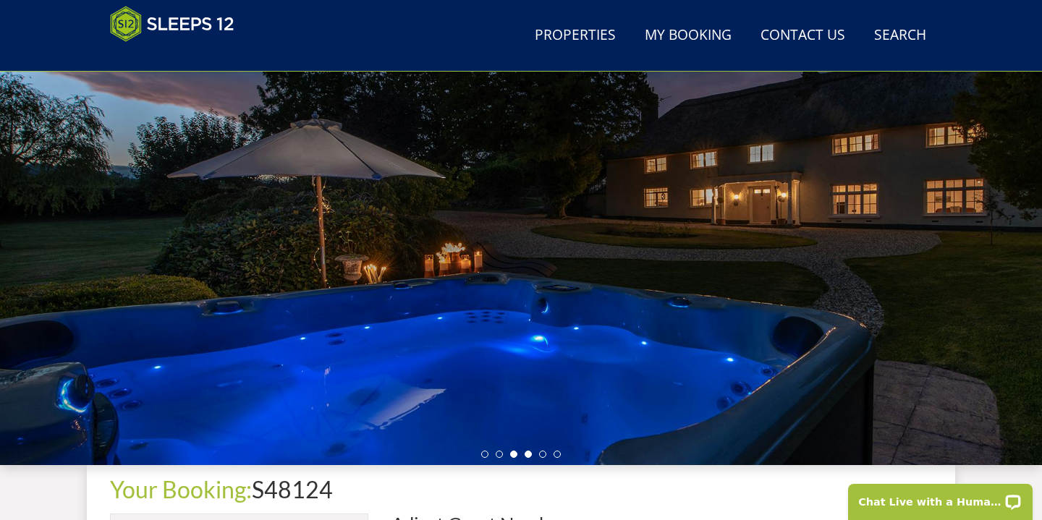
click at [526, 453] on li at bounding box center [528, 454] width 7 height 7
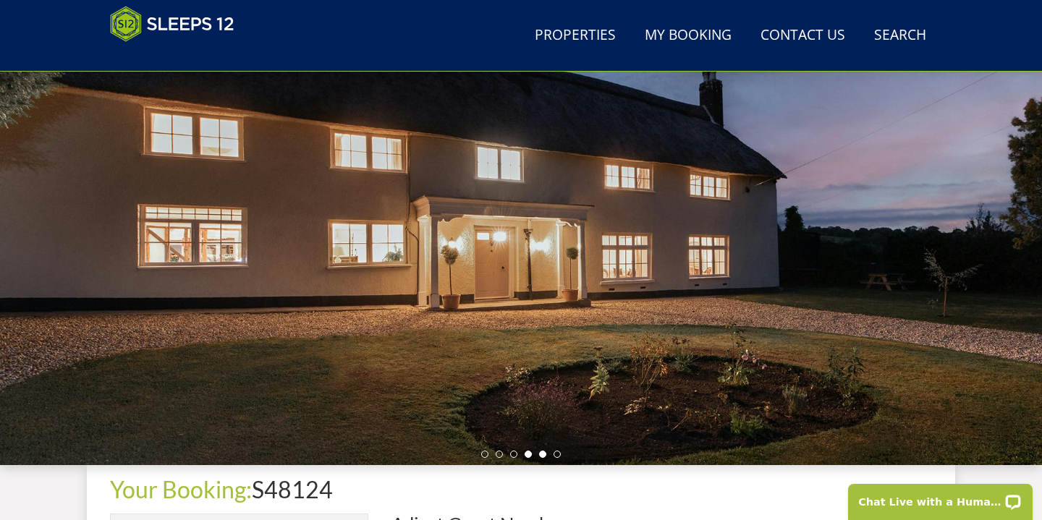
click at [542, 453] on li at bounding box center [542, 454] width 7 height 7
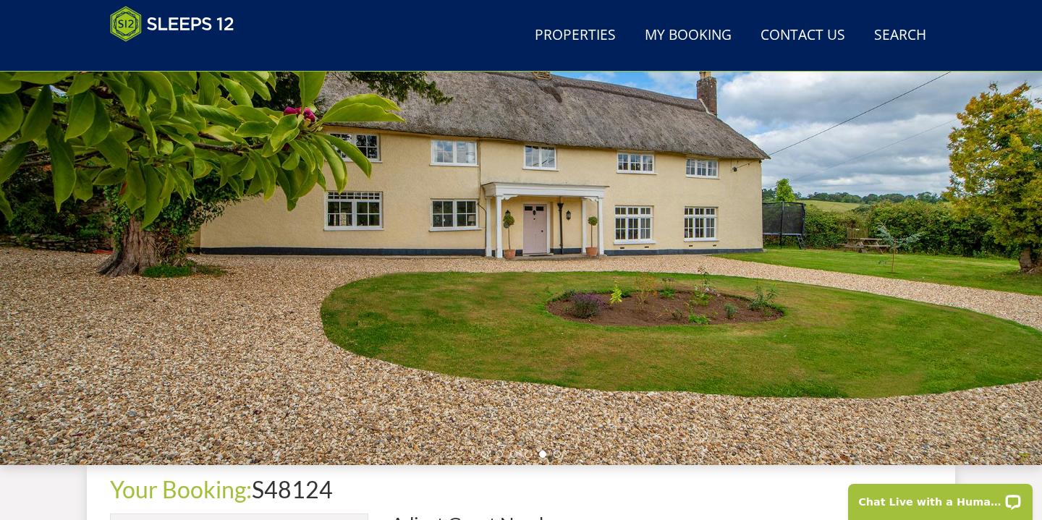
click at [561, 454] on div at bounding box center [521, 212] width 1042 height 507
click at [557, 455] on li at bounding box center [557, 454] width 7 height 7
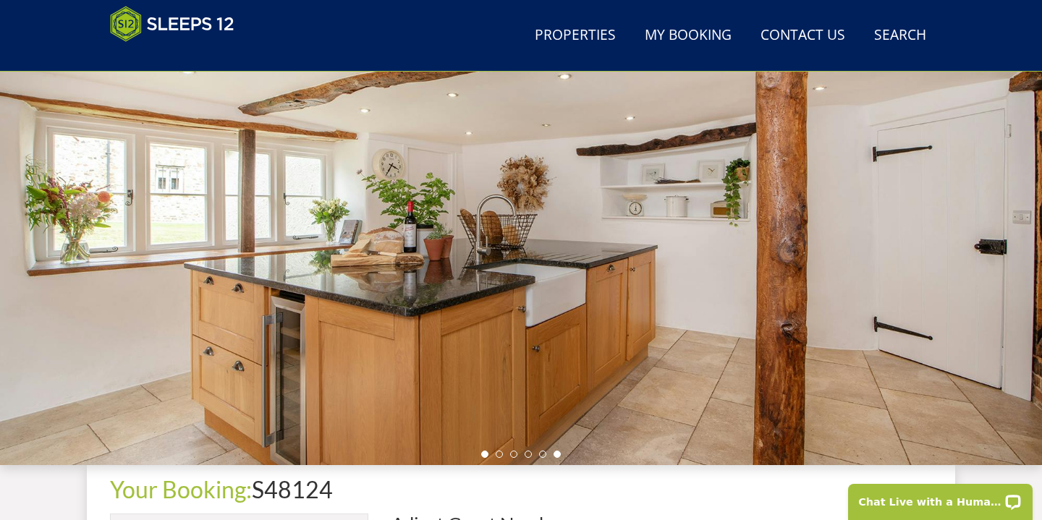
click at [483, 457] on li at bounding box center [484, 454] width 7 height 7
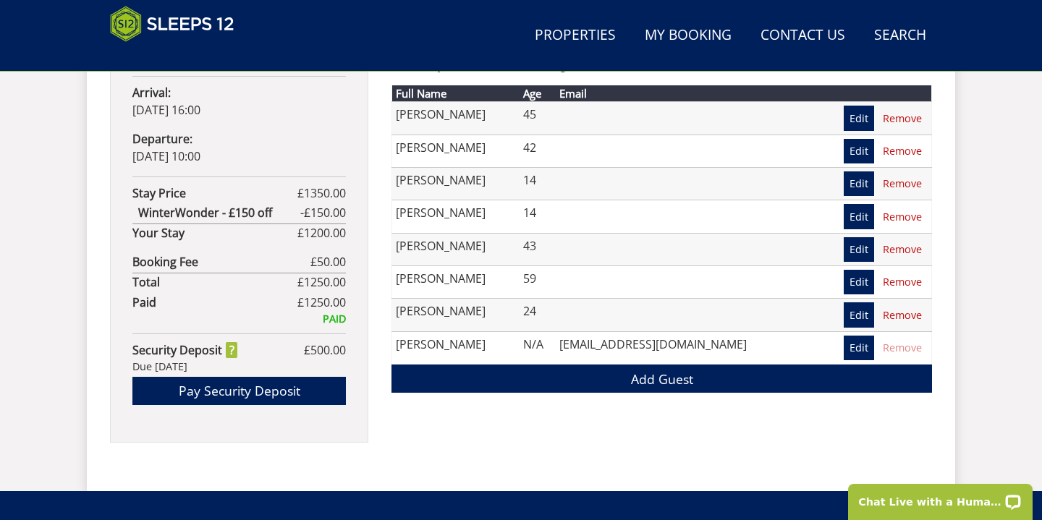
scroll to position [960, 0]
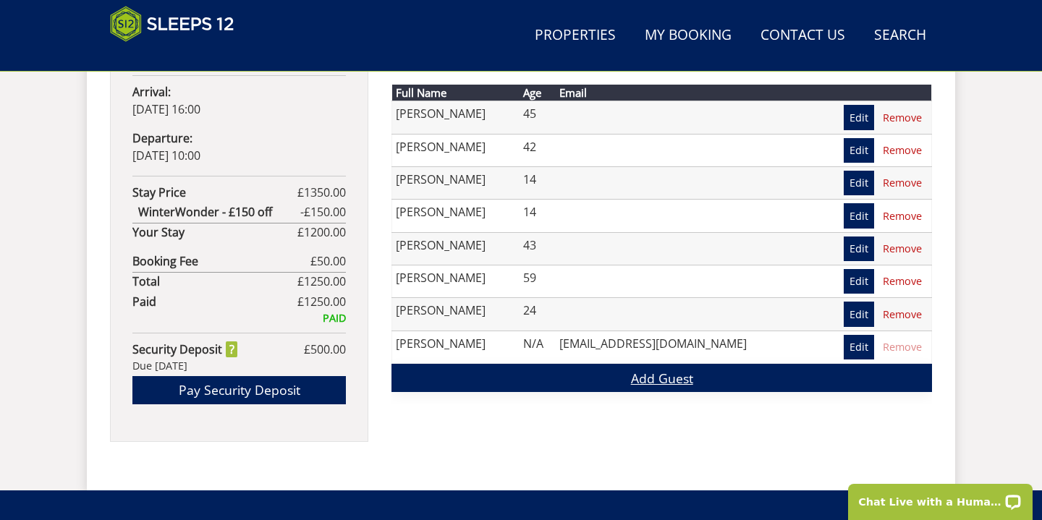
click at [618, 368] on link "Add Guest" at bounding box center [662, 378] width 541 height 28
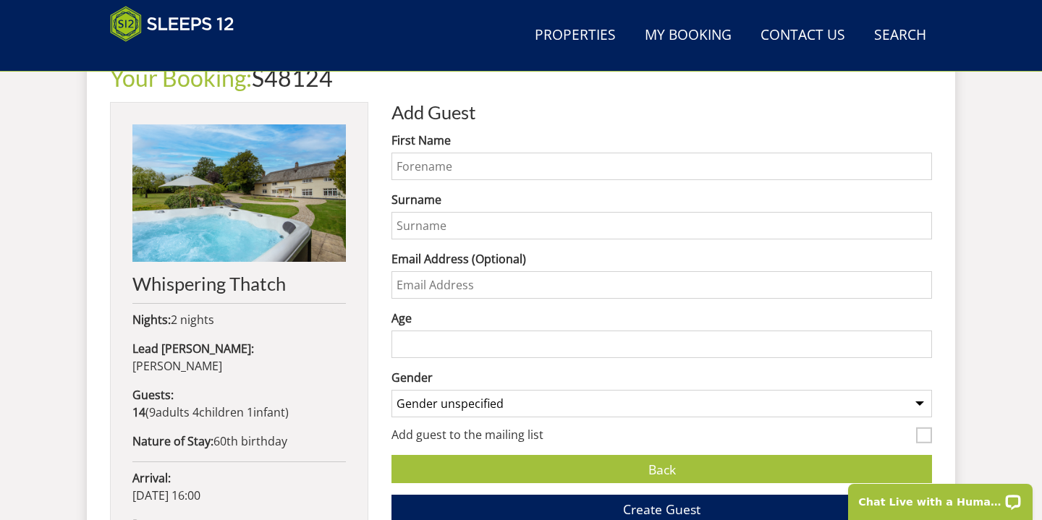
click at [427, 156] on input "First Name" at bounding box center [662, 167] width 541 height 28
type input "Teddy"
type input "[PERSON_NAME]"
click at [561, 337] on input "Age" at bounding box center [662, 345] width 541 height 28
type input "9"
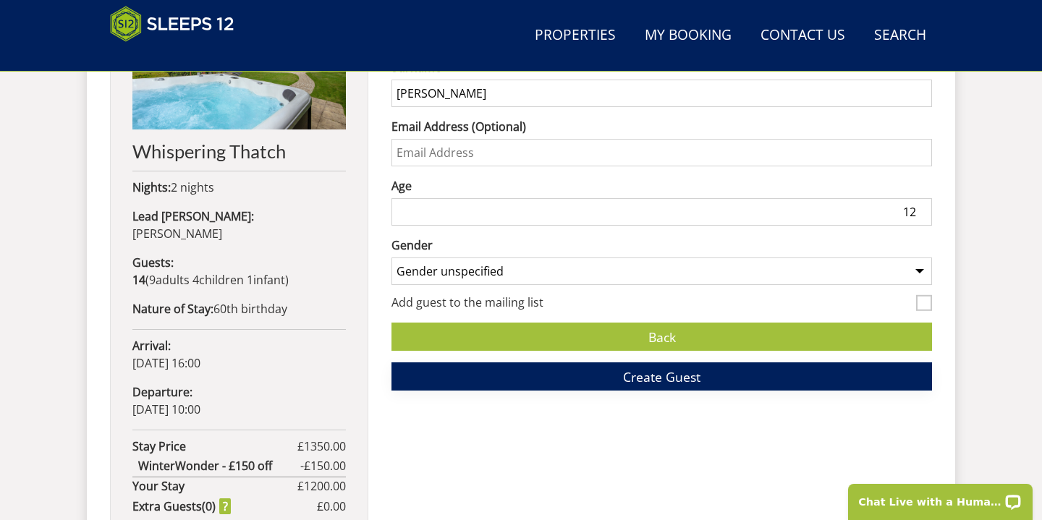
scroll to position [704, 0]
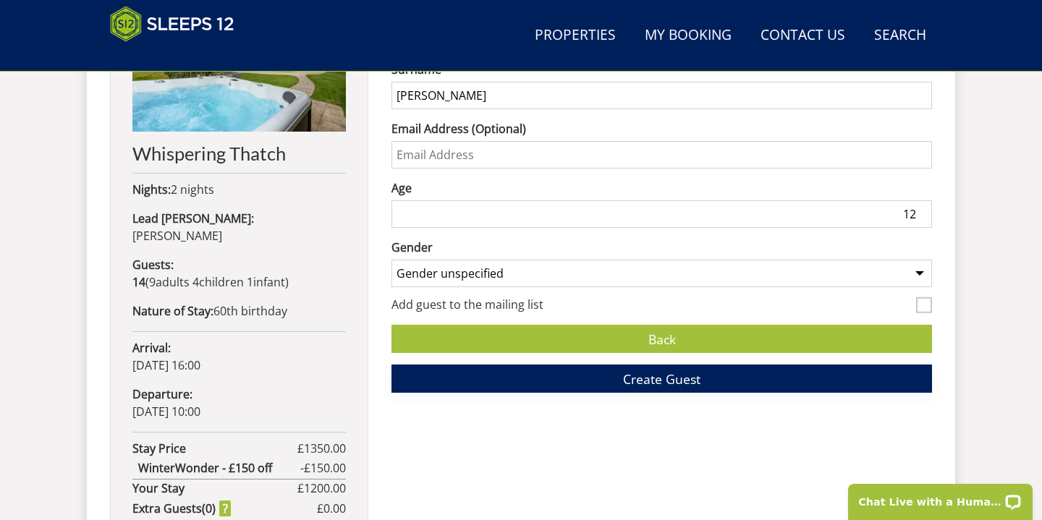
type input "12"
click at [587, 381] on button "Create Guest" at bounding box center [662, 379] width 541 height 28
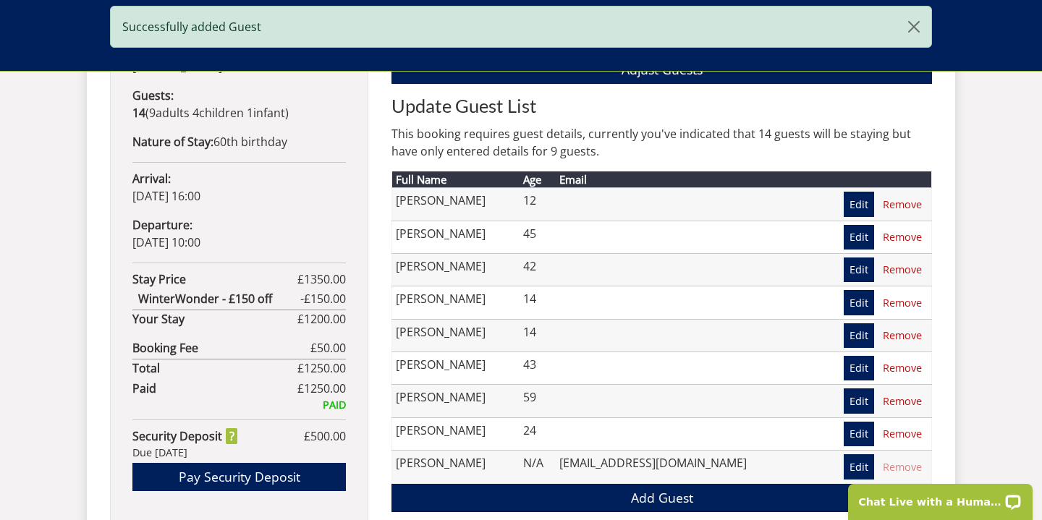
scroll to position [998, 0]
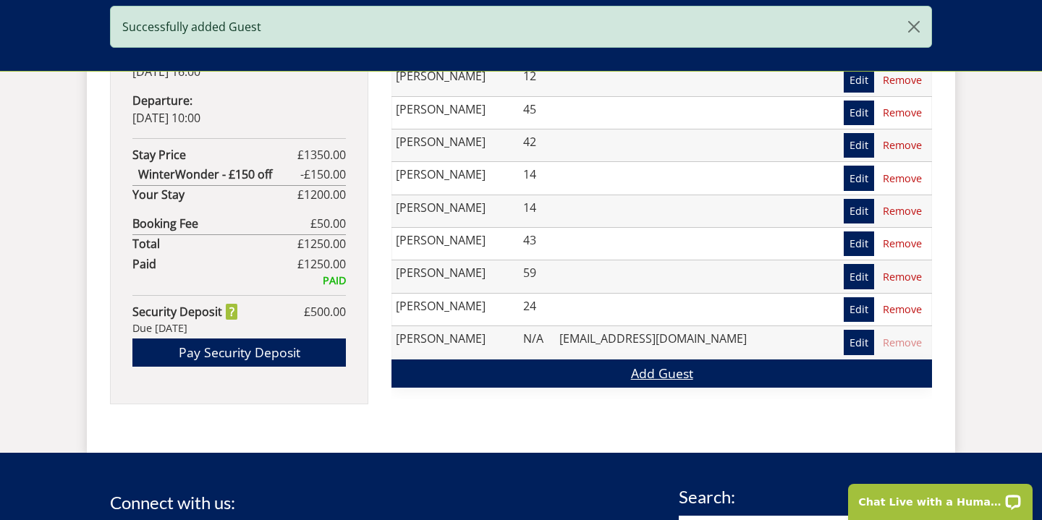
click at [565, 381] on link "Add Guest" at bounding box center [662, 374] width 541 height 28
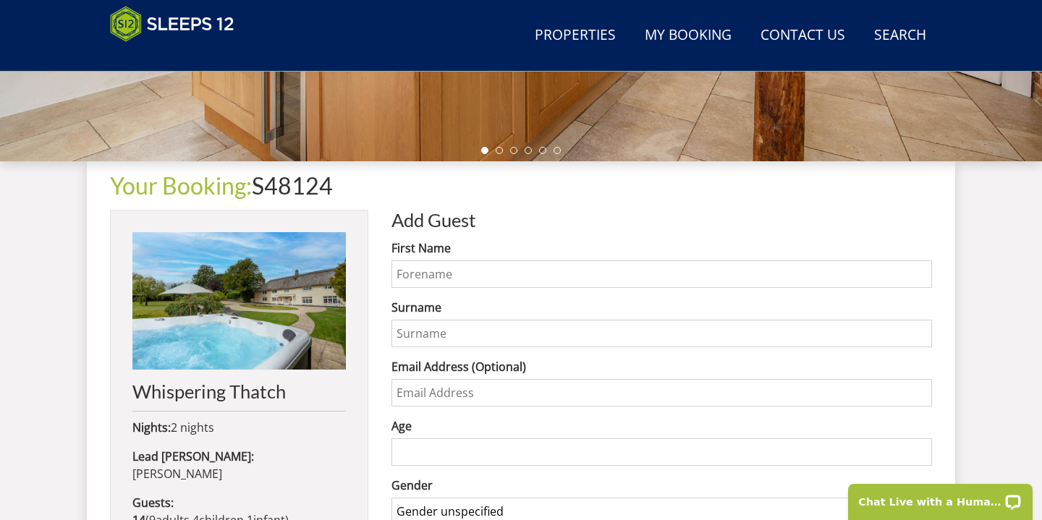
click at [420, 273] on input "First Name" at bounding box center [662, 275] width 541 height 28
type input "Ruby"
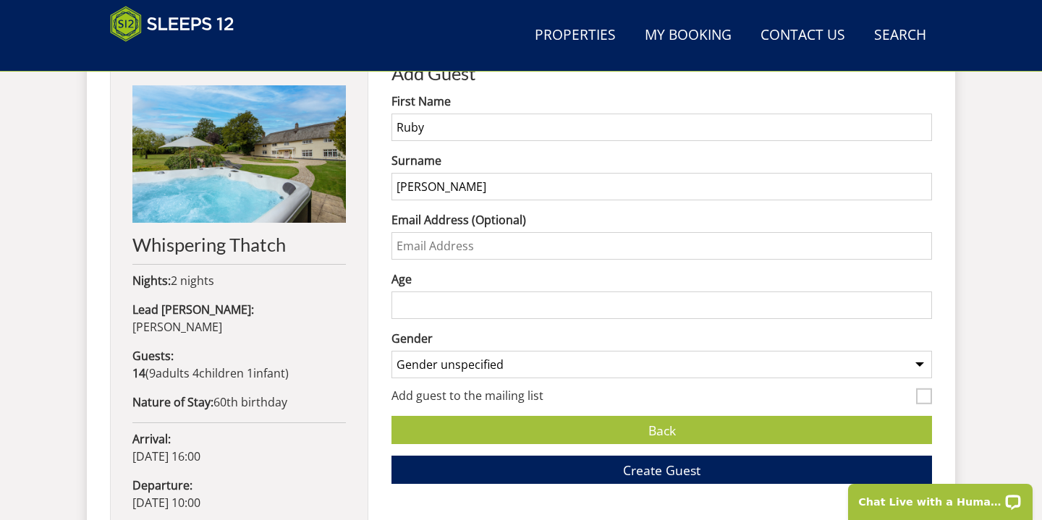
scroll to position [618, 0]
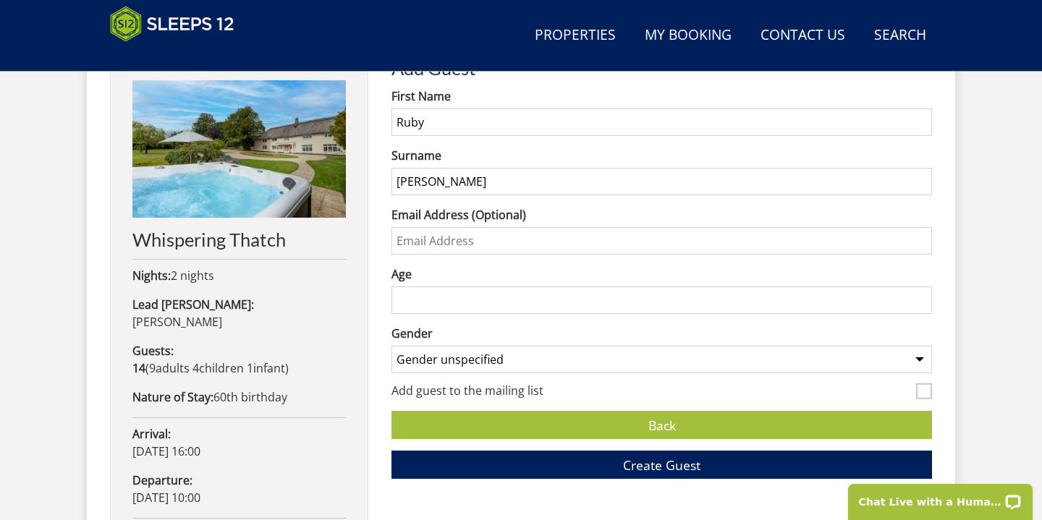
type input "[PERSON_NAME]"
click at [436, 300] on input "Age" at bounding box center [662, 301] width 541 height 28
type input "3"
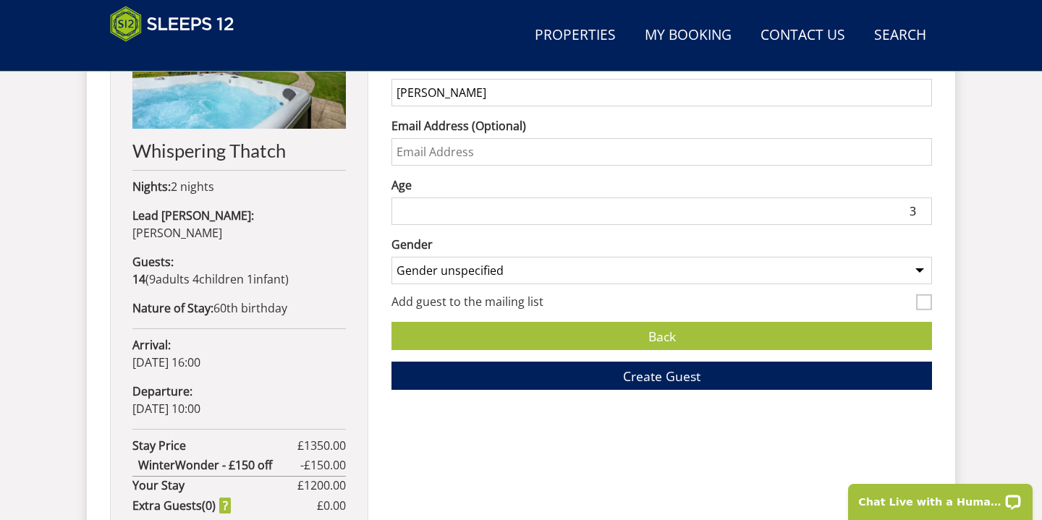
scroll to position [709, 0]
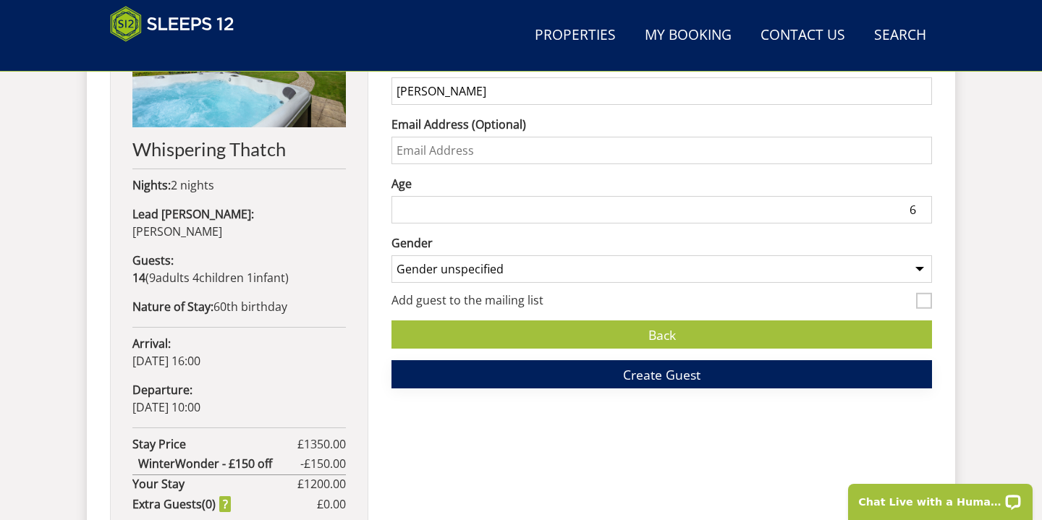
type input "6"
click at [602, 379] on button "Create Guest" at bounding box center [662, 374] width 541 height 28
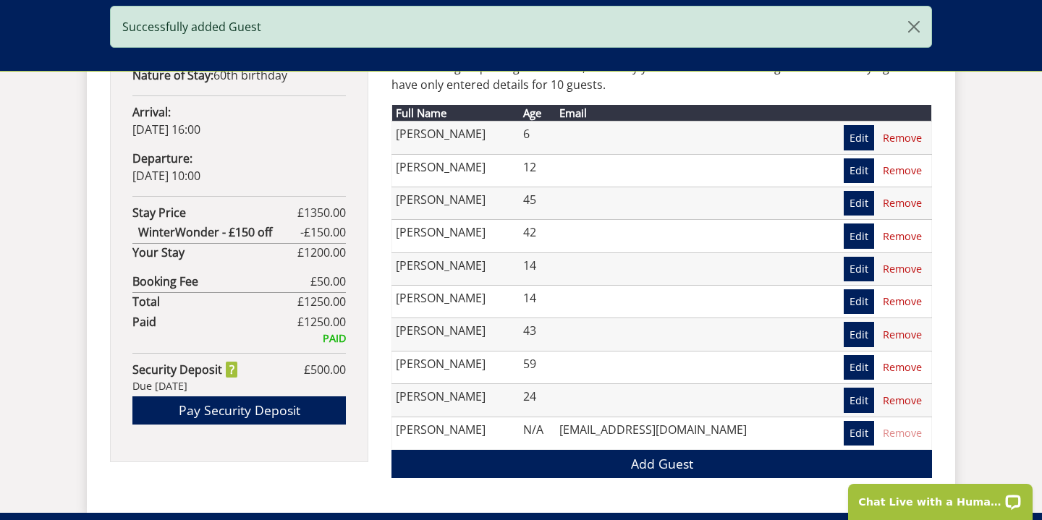
scroll to position [943, 0]
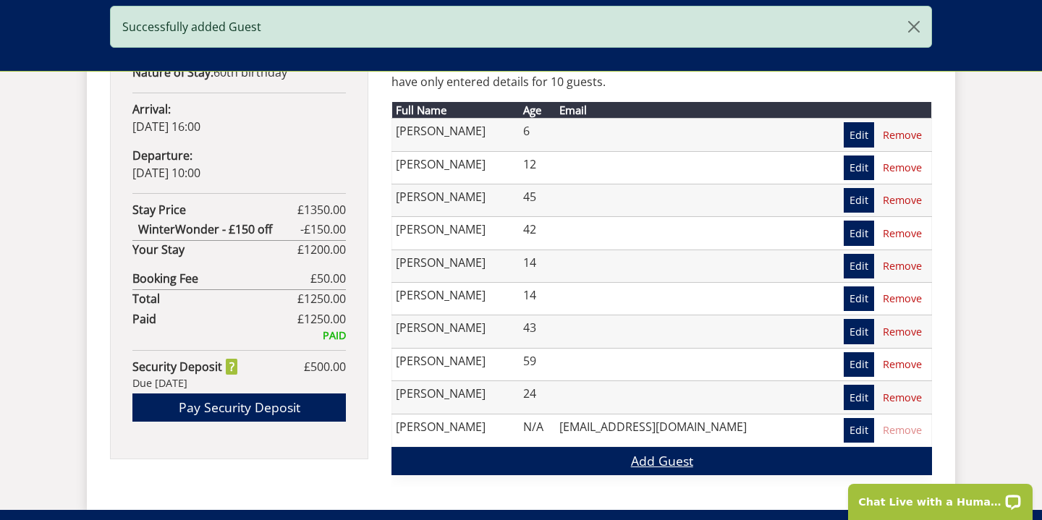
click at [594, 470] on link "Add Guest" at bounding box center [662, 461] width 541 height 28
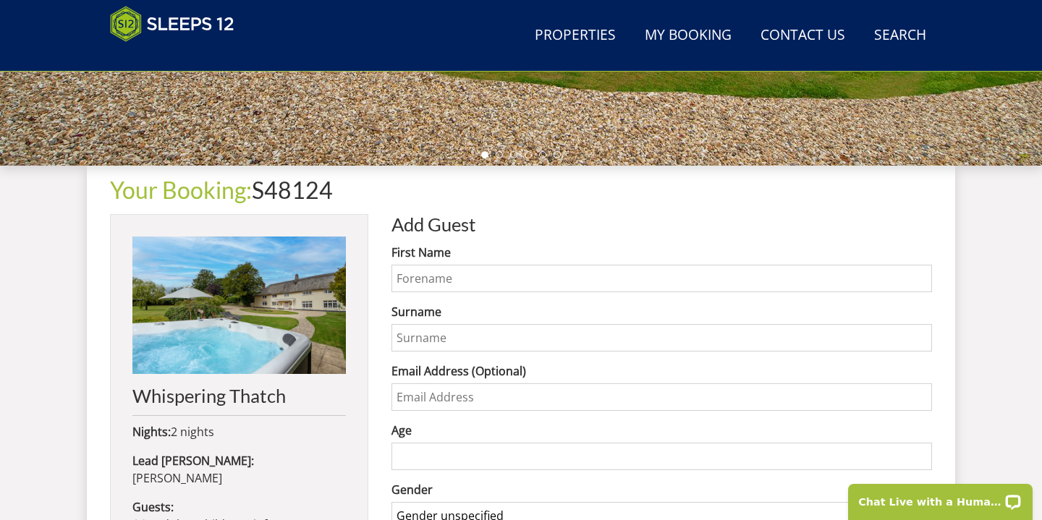
click at [455, 294] on form "First Name Surname Email Address (Optional) Age Gender Gender unspecified Gende…" at bounding box center [662, 440] width 541 height 392
click at [449, 282] on input "First Name" at bounding box center [662, 279] width 541 height 28
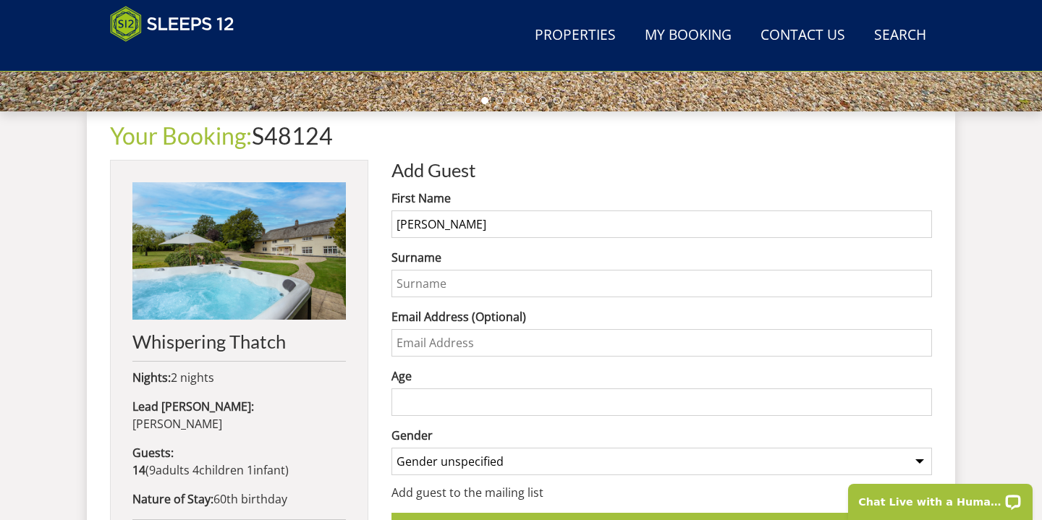
type input "[PERSON_NAME]"
click at [405, 284] on input "Surname" at bounding box center [662, 284] width 541 height 28
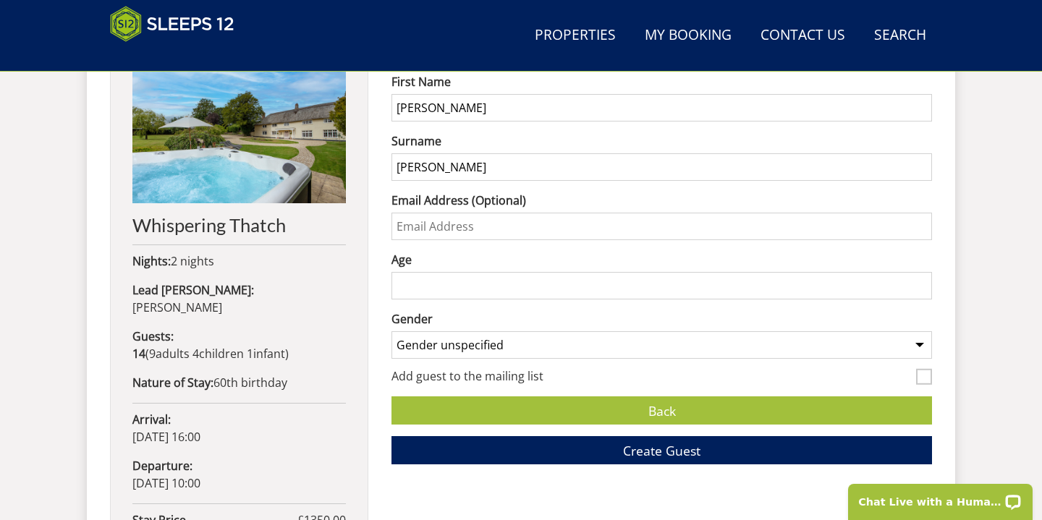
scroll to position [656, 0]
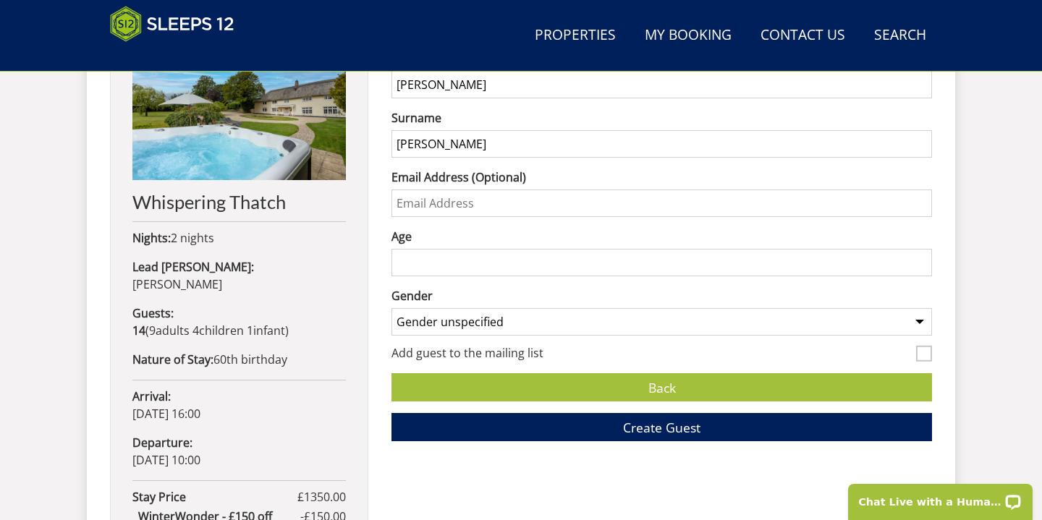
type input "[PERSON_NAME]"
click at [457, 258] on input "Age" at bounding box center [662, 263] width 541 height 28
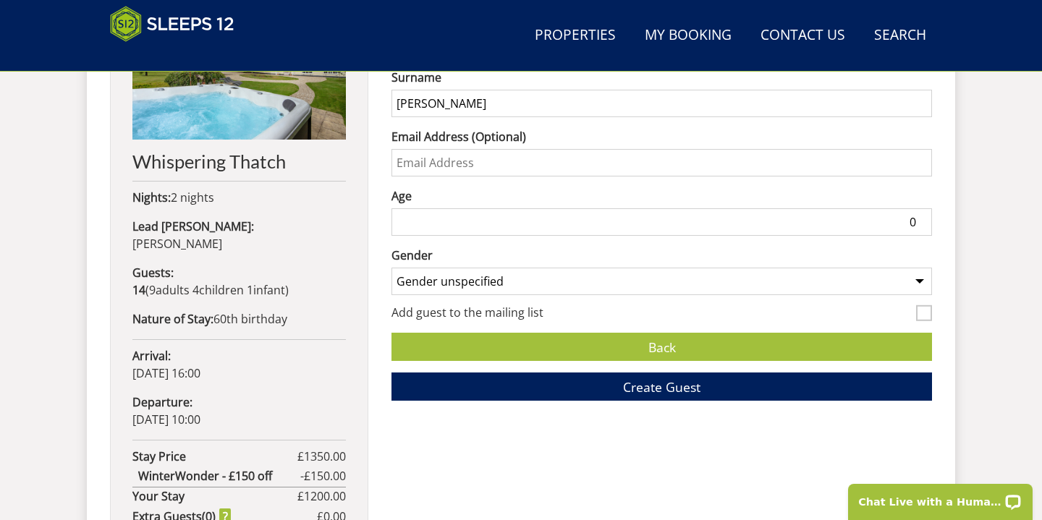
scroll to position [703, 0]
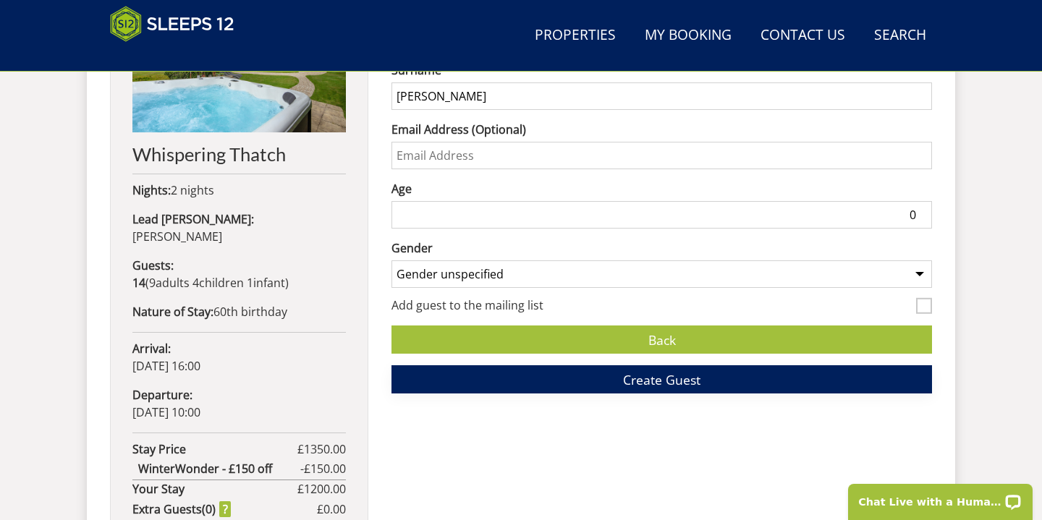
type input "0"
click at [596, 384] on button "Create Guest" at bounding box center [662, 379] width 541 height 28
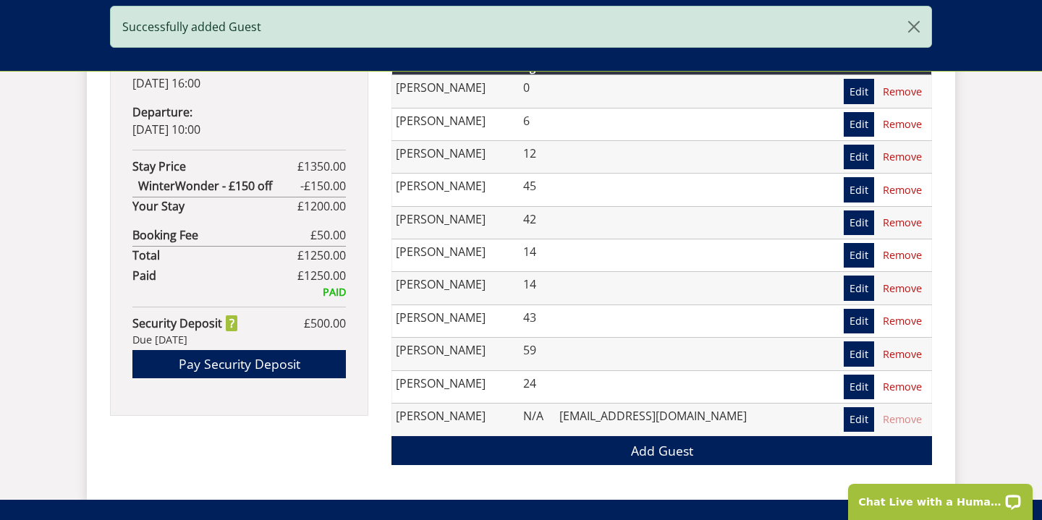
scroll to position [947, 0]
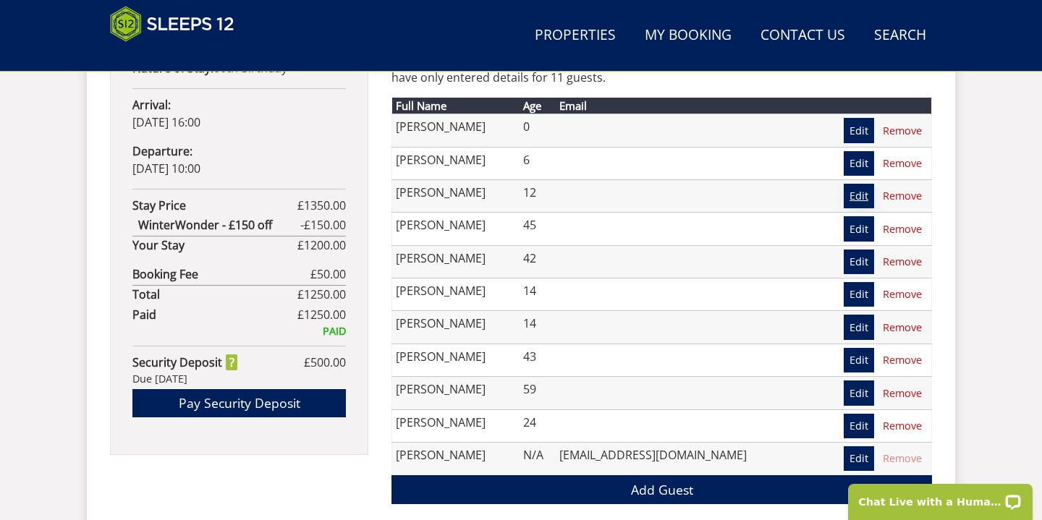
click at [853, 197] on link "Edit" at bounding box center [859, 196] width 30 height 25
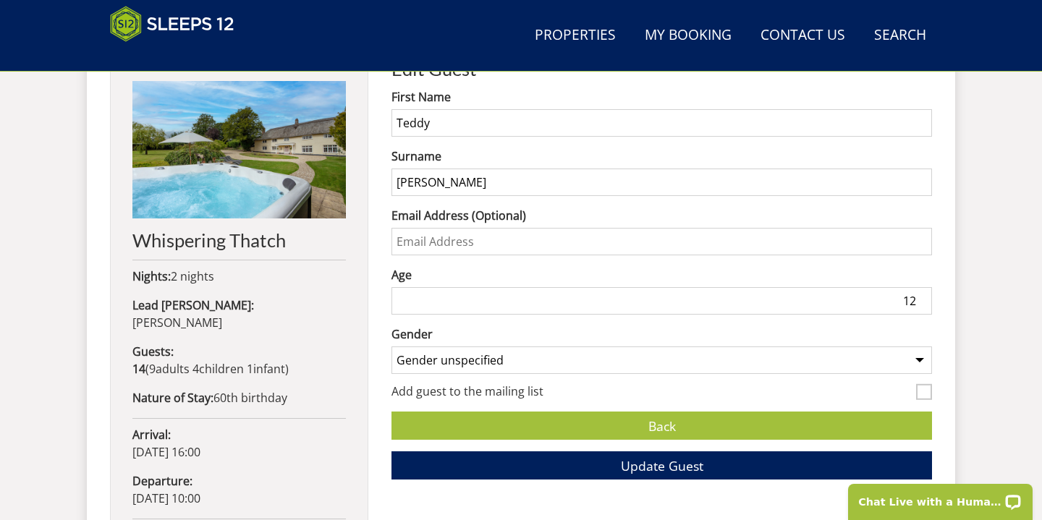
scroll to position [631, 0]
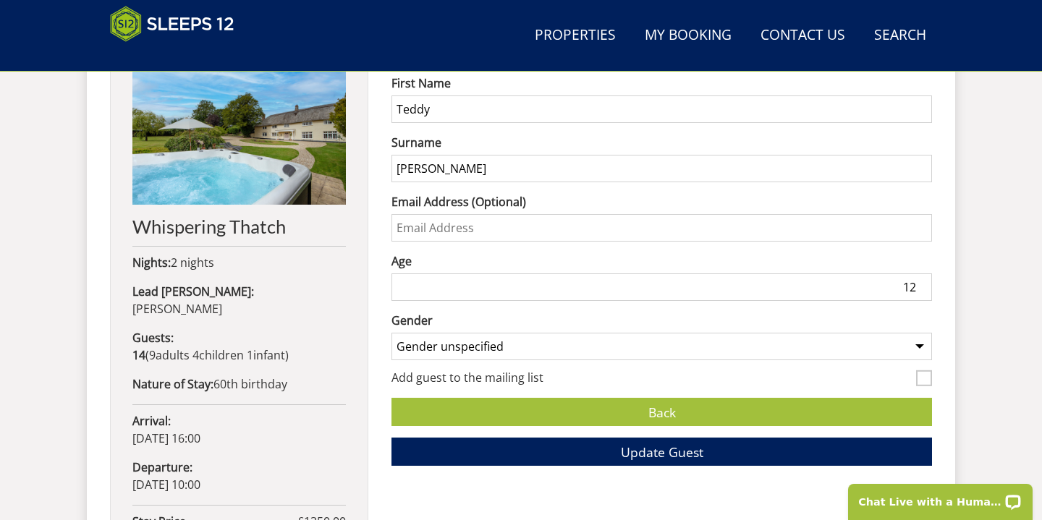
click at [893, 285] on input "12" at bounding box center [662, 288] width 541 height 28
type input "7"
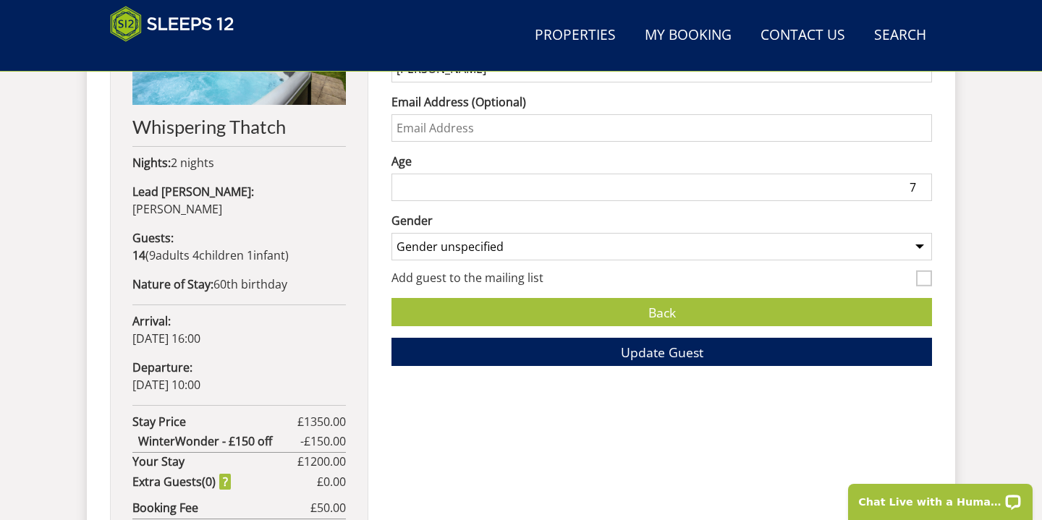
scroll to position [755, 0]
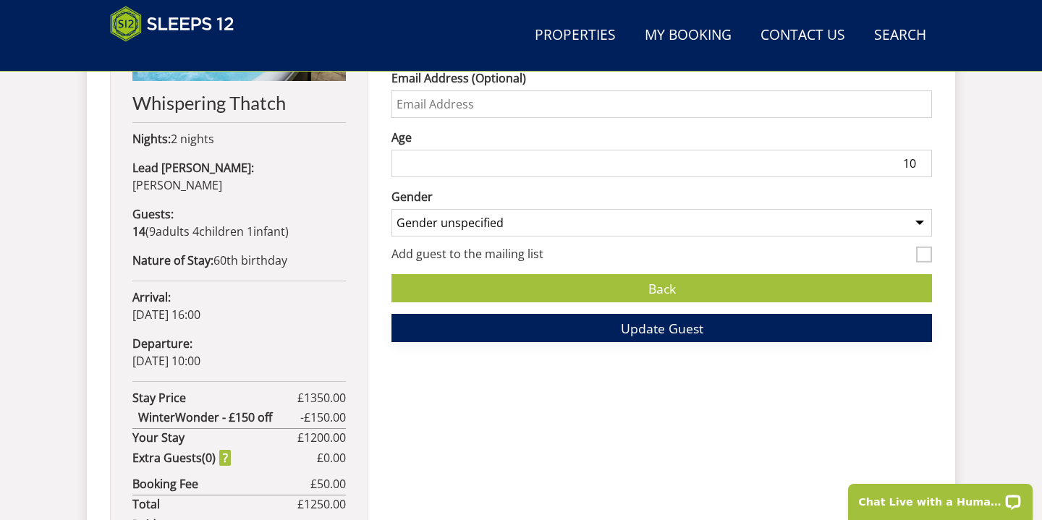
type input "10"
click at [699, 331] on span "Update Guest" at bounding box center [662, 328] width 83 height 17
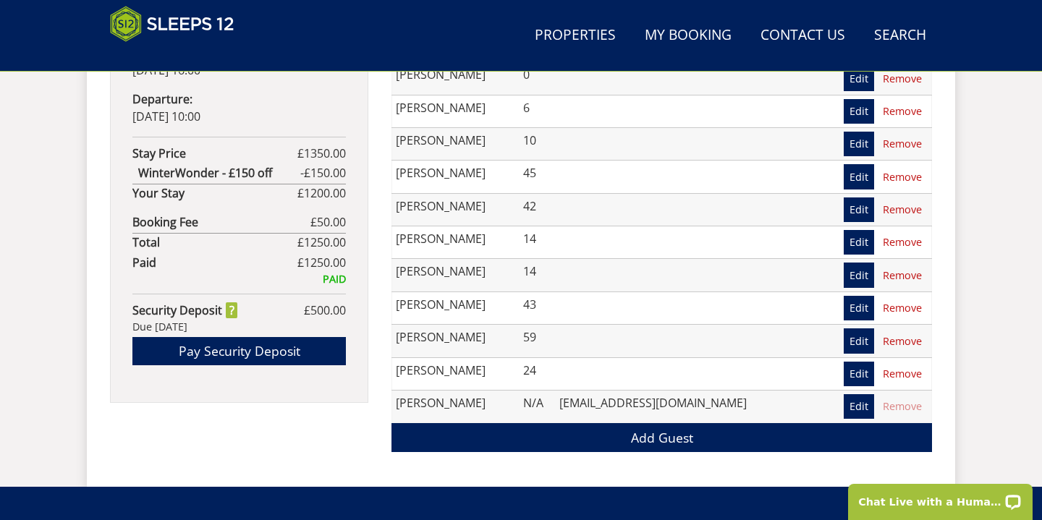
scroll to position [1014, 0]
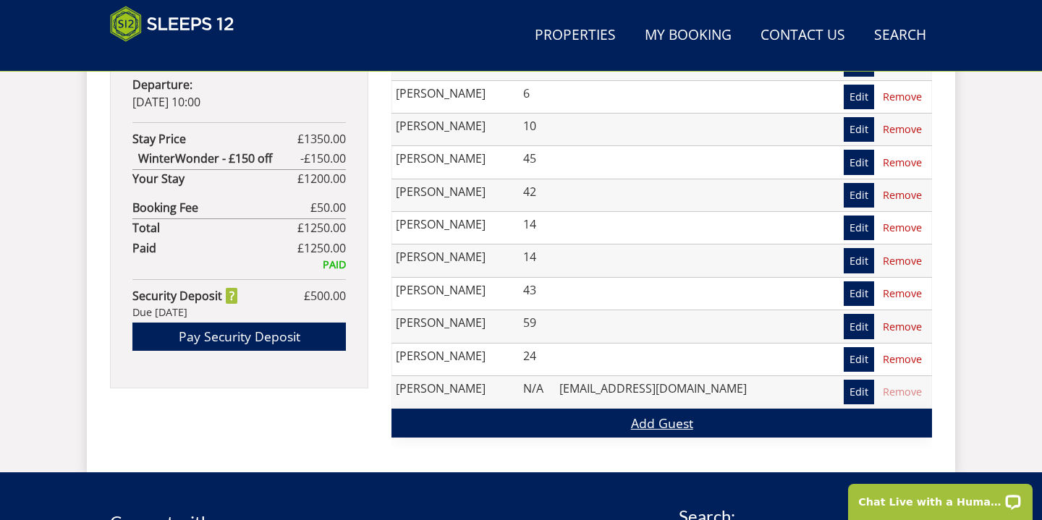
click at [543, 420] on link "Add Guest" at bounding box center [662, 423] width 541 height 28
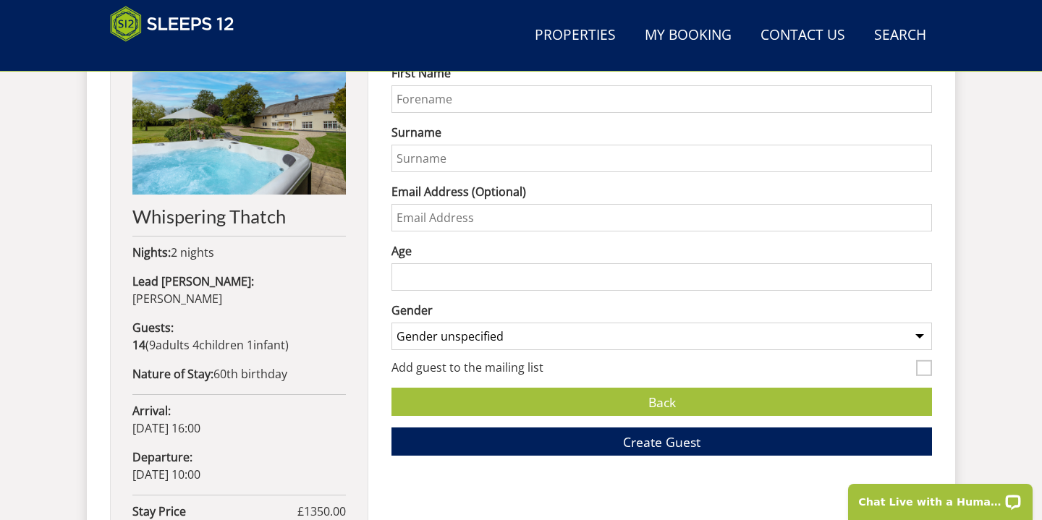
click at [425, 100] on input "First Name" at bounding box center [662, 99] width 541 height 28
type input "[PERSON_NAME]"
type input "Shacklady"
click at [424, 276] on input "Age" at bounding box center [662, 277] width 541 height 28
type input "75"
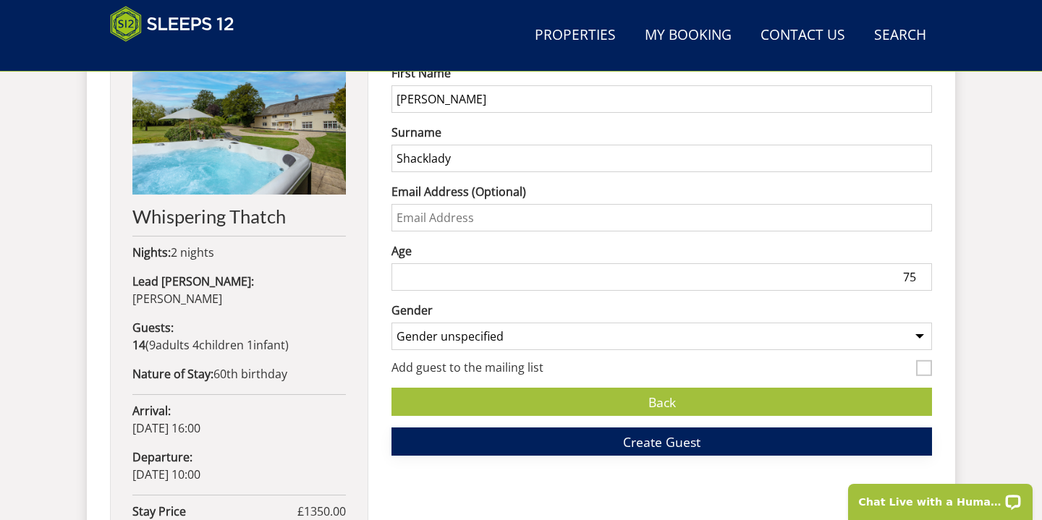
click at [606, 443] on button "Create Guest" at bounding box center [662, 442] width 541 height 28
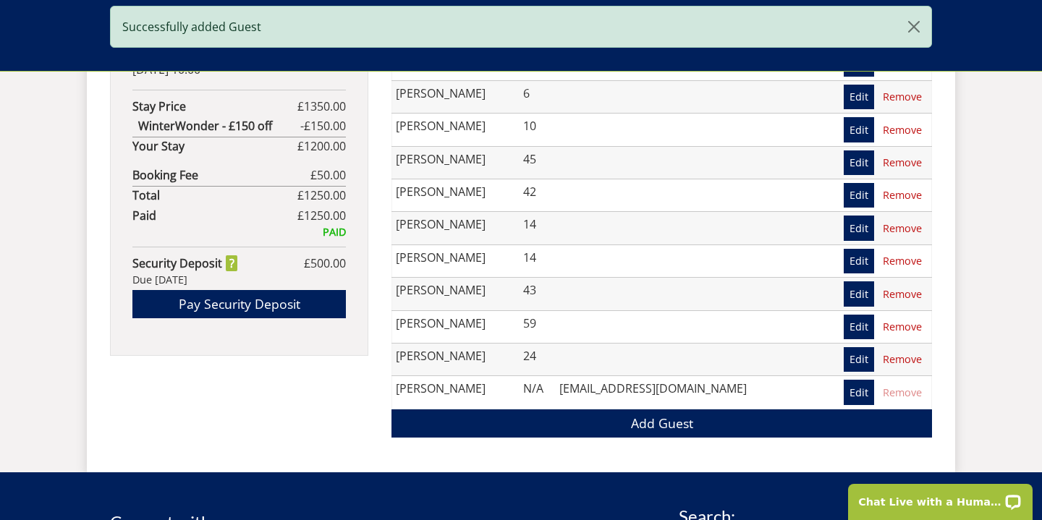
scroll to position [1038, 0]
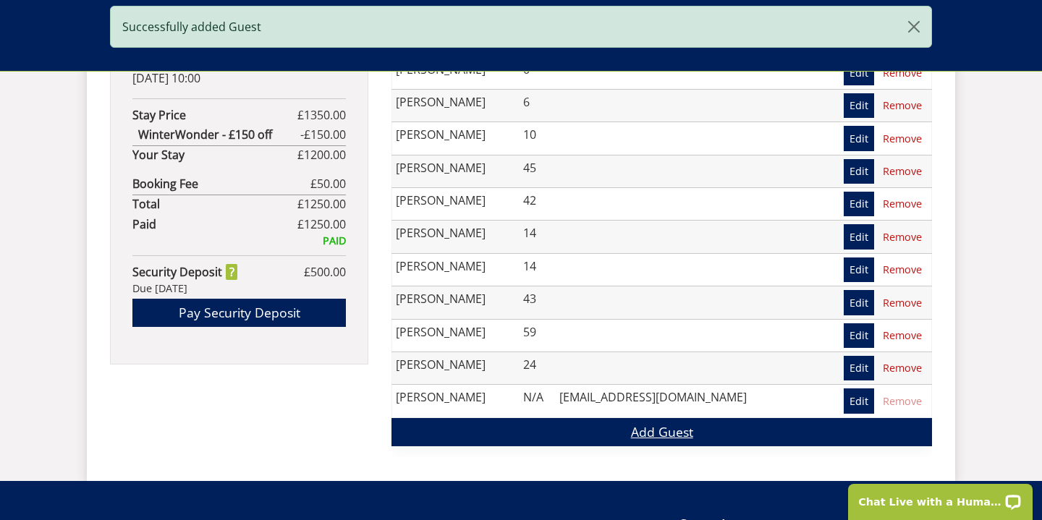
click at [643, 431] on link "Add Guest" at bounding box center [662, 432] width 541 height 28
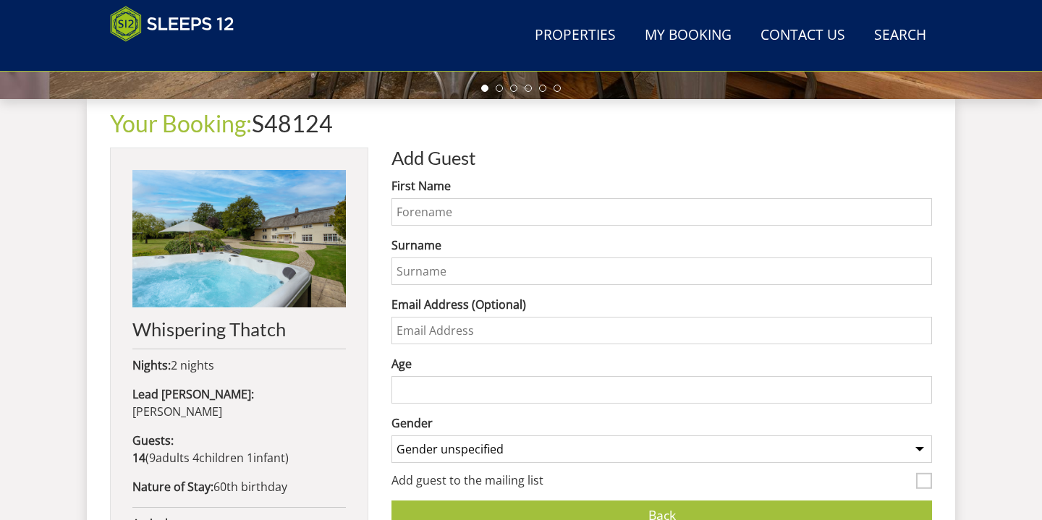
scroll to position [533, 0]
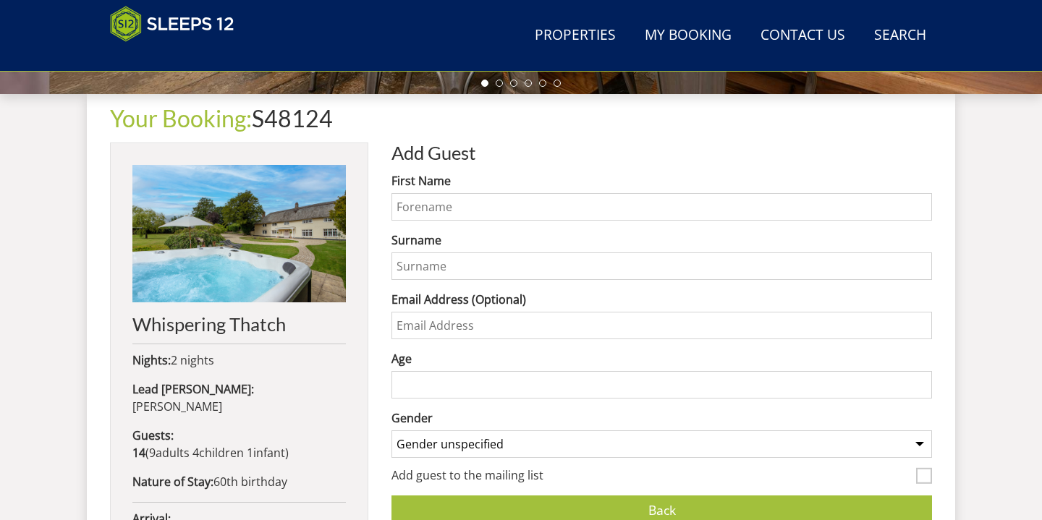
click at [440, 213] on input "First Name" at bounding box center [662, 207] width 541 height 28
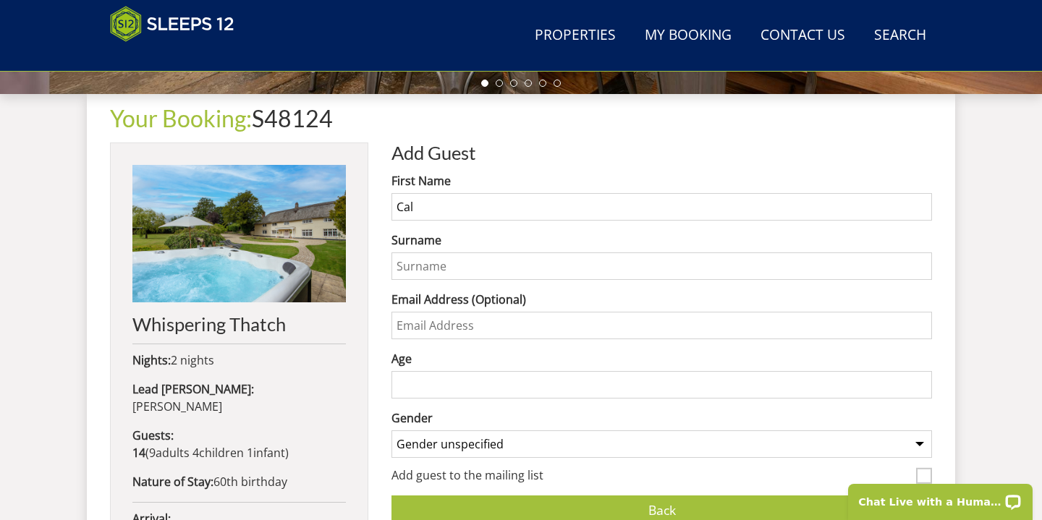
scroll to position [0, 0]
type input "Caleb"
type input "[PERSON_NAME]"
click at [453, 389] on input "Age" at bounding box center [662, 385] width 541 height 28
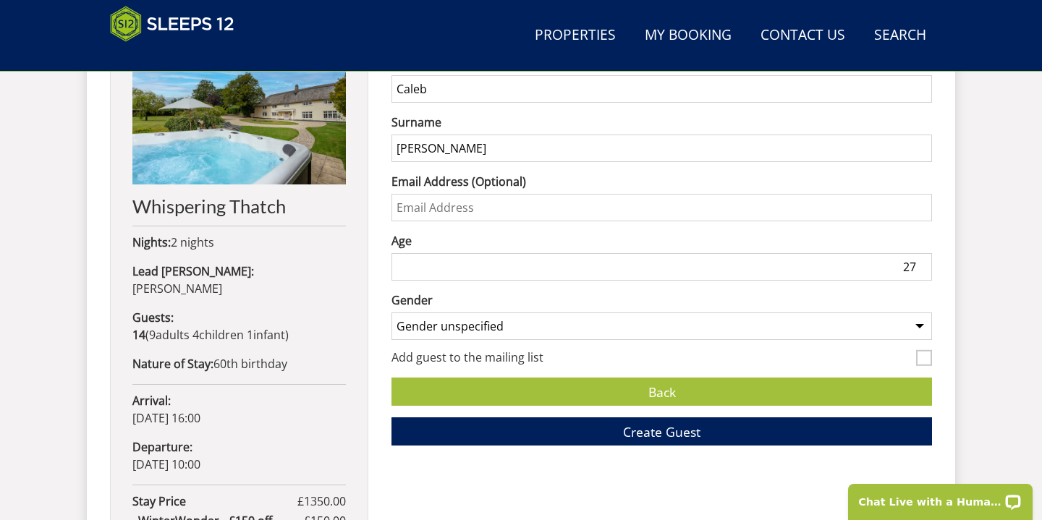
scroll to position [653, 0]
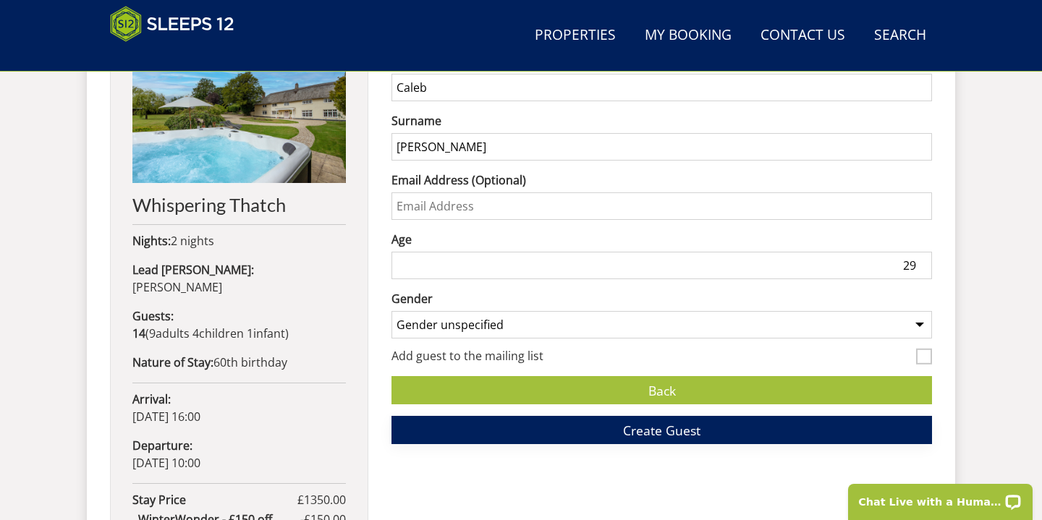
type input "29"
click at [607, 436] on button "Create Guest" at bounding box center [662, 430] width 541 height 28
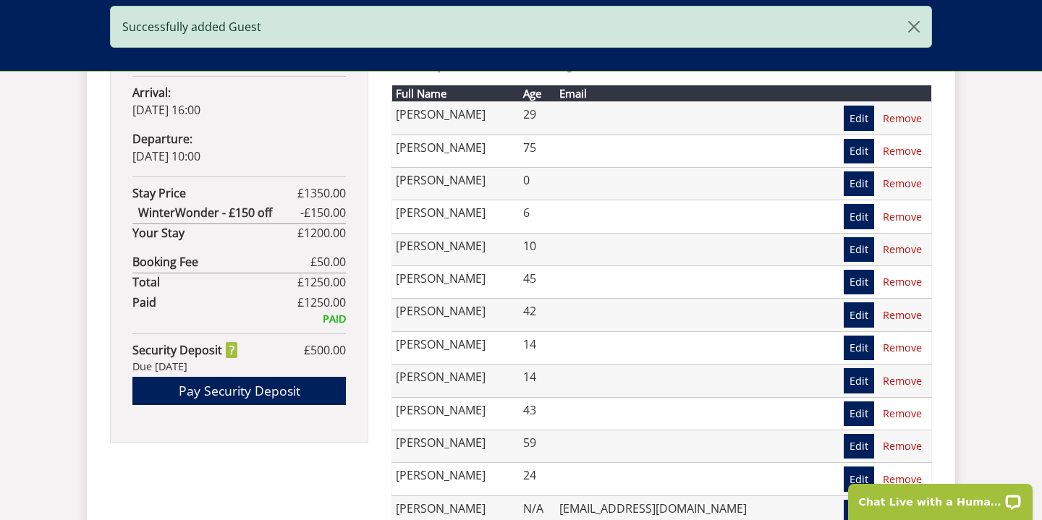
scroll to position [948, 0]
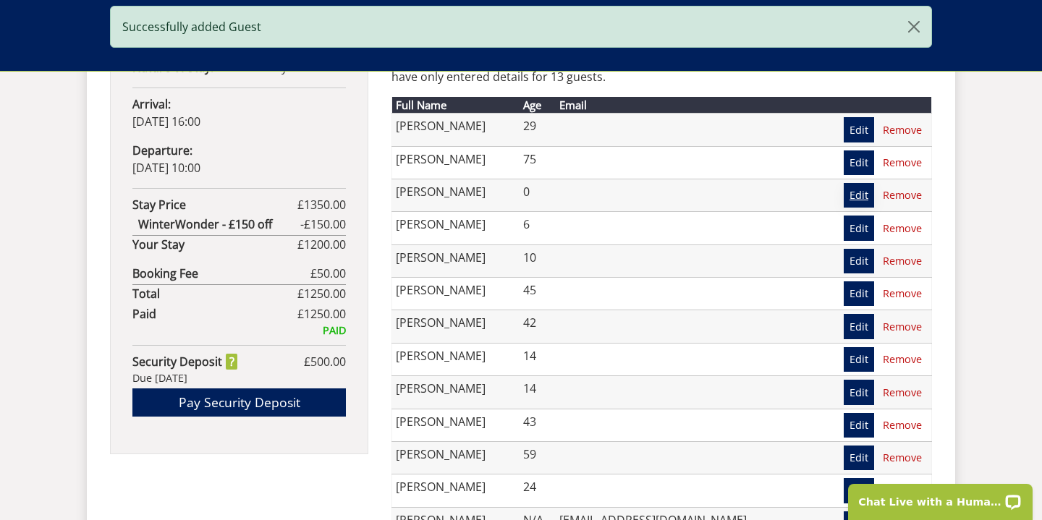
click at [855, 197] on link "Edit" at bounding box center [859, 195] width 30 height 25
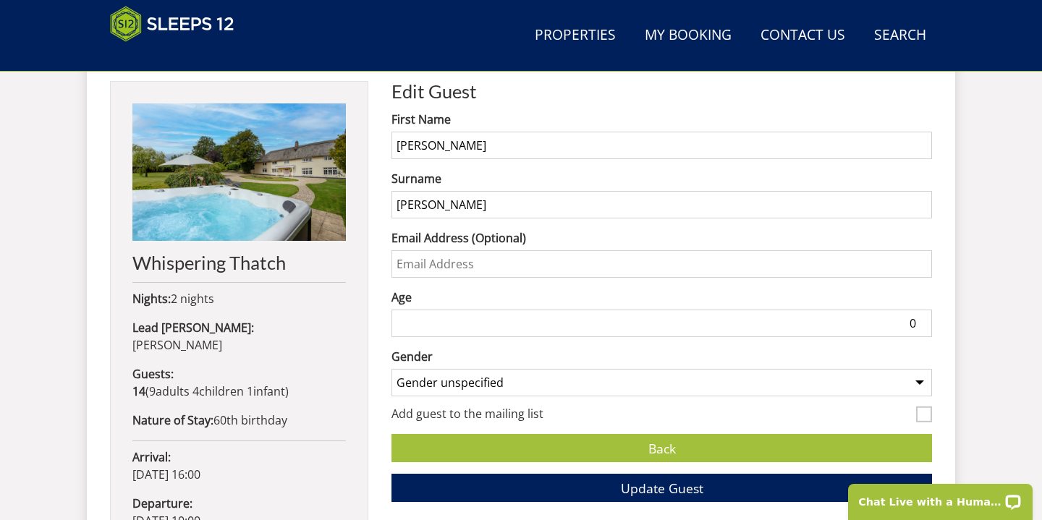
click at [875, 318] on input "0" at bounding box center [662, 324] width 541 height 28
type input "0"
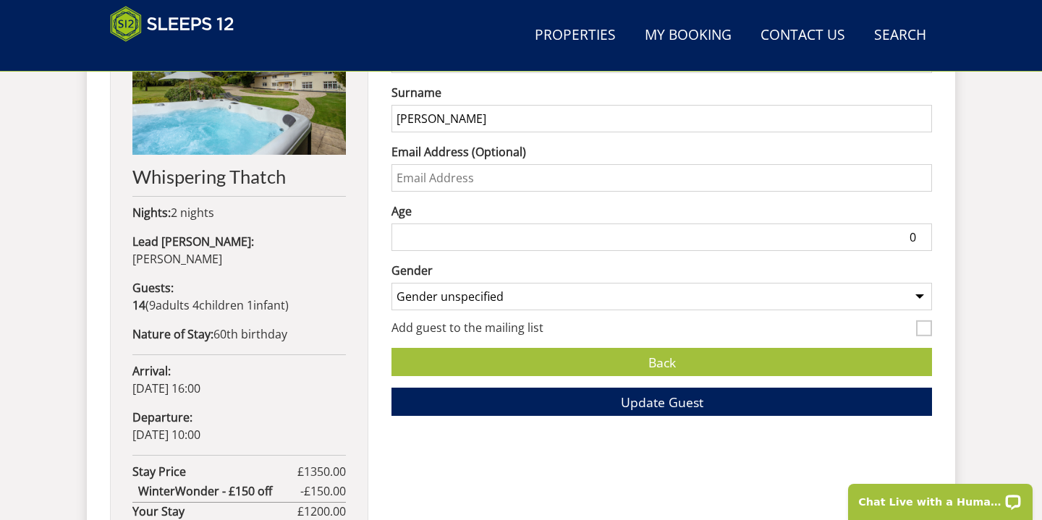
scroll to position [694, 0]
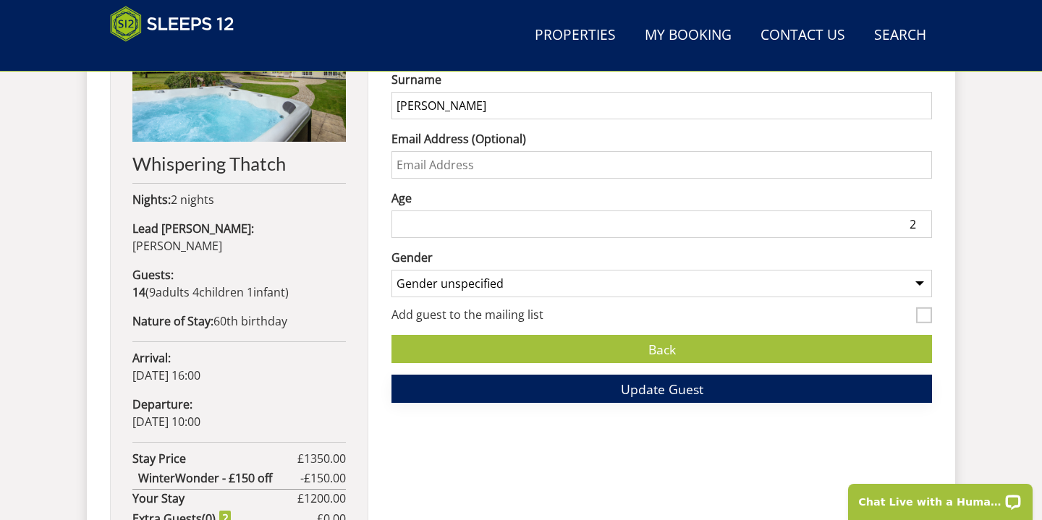
type input "2"
click at [764, 388] on button "Update Guest" at bounding box center [662, 389] width 541 height 28
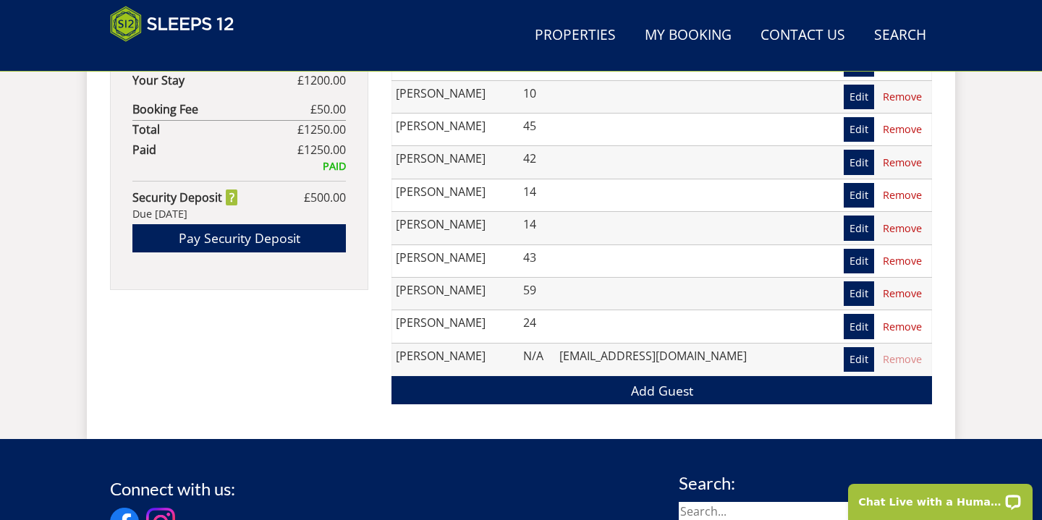
scroll to position [1116, 0]
